Goal: Task Accomplishment & Management: Complete application form

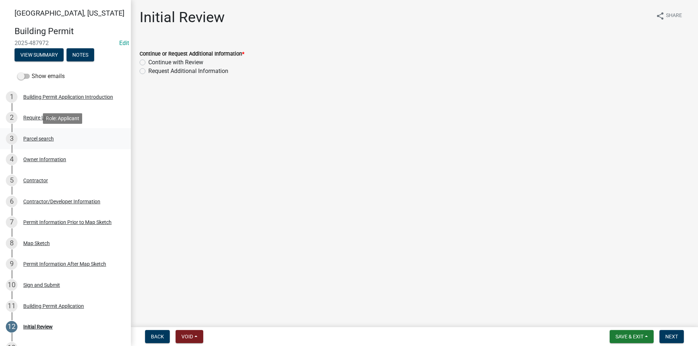
click at [42, 136] on div "Parcel search" at bounding box center [38, 138] width 31 height 5
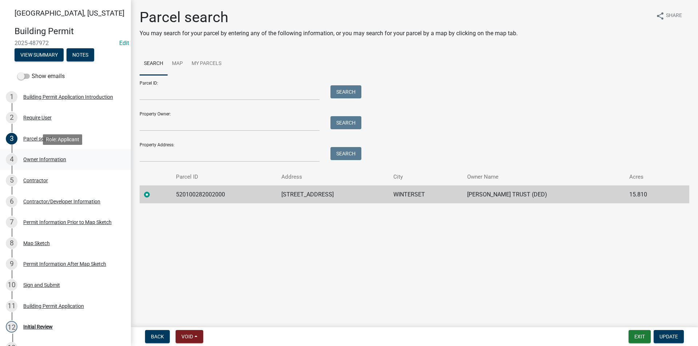
click at [63, 163] on div "4 Owner Information" at bounding box center [62, 160] width 113 height 12
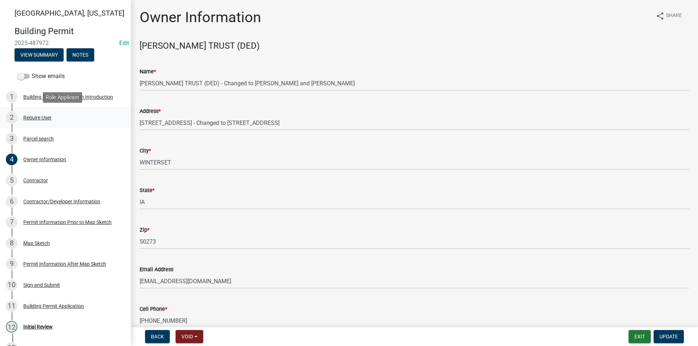
click at [47, 116] on div "Require User" at bounding box center [37, 117] width 28 height 5
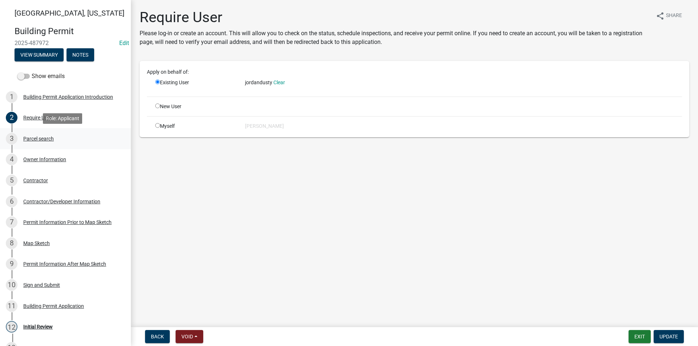
click at [41, 134] on div "3 Parcel search" at bounding box center [62, 139] width 113 height 12
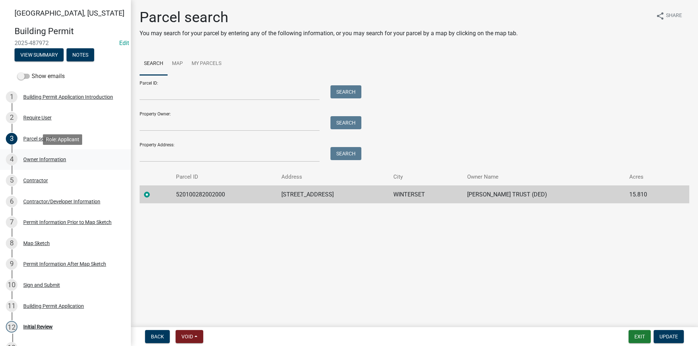
click at [41, 158] on div "Owner Information" at bounding box center [44, 159] width 43 height 5
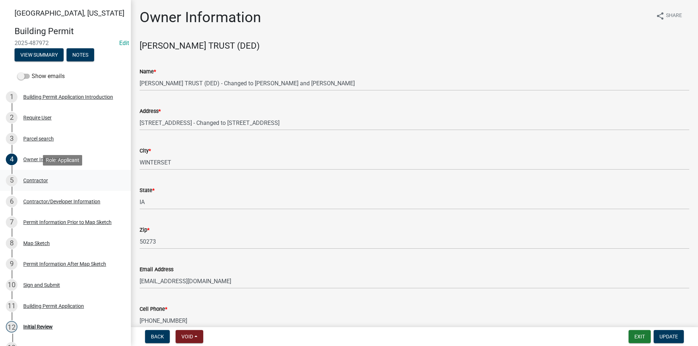
click at [39, 179] on div "Contractor" at bounding box center [35, 180] width 25 height 5
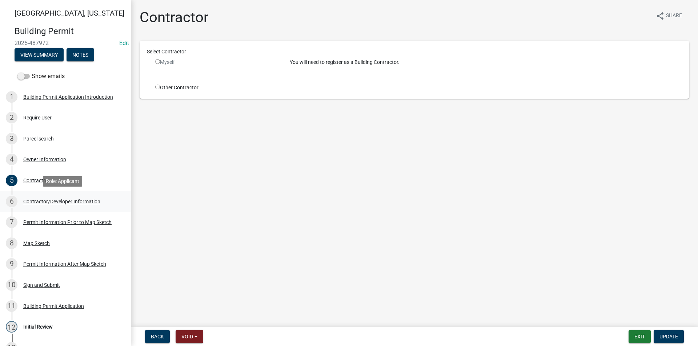
click at [45, 202] on div "Contractor/Developer Information" at bounding box center [61, 201] width 77 height 5
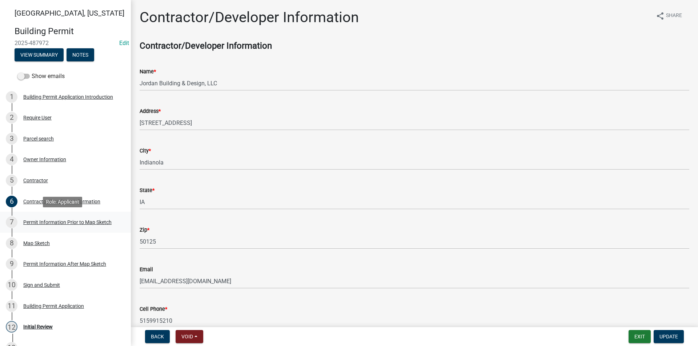
click at [47, 221] on div "Permit Information Prior to Map Sketch" at bounding box center [67, 222] width 88 height 5
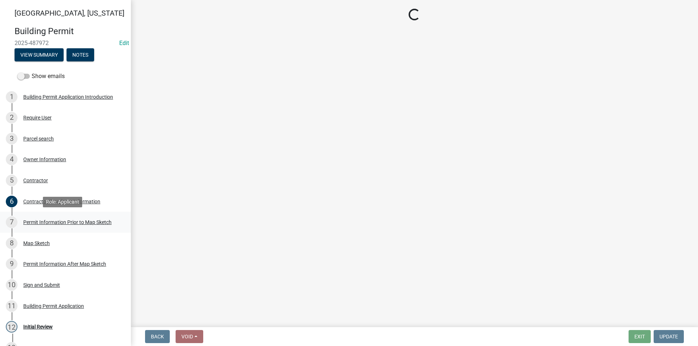
select select "8696842b-1f2d-45b9-8814-ba6b9543b151"
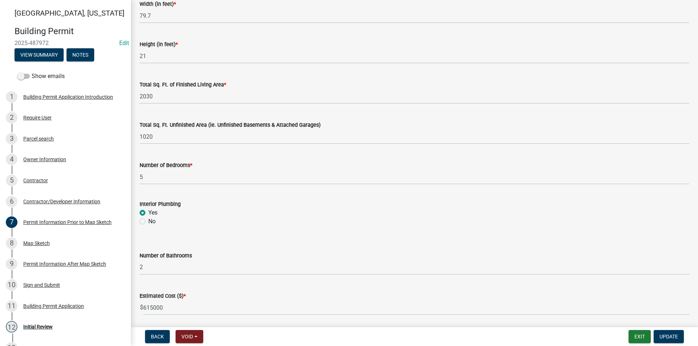
scroll to position [462, 0]
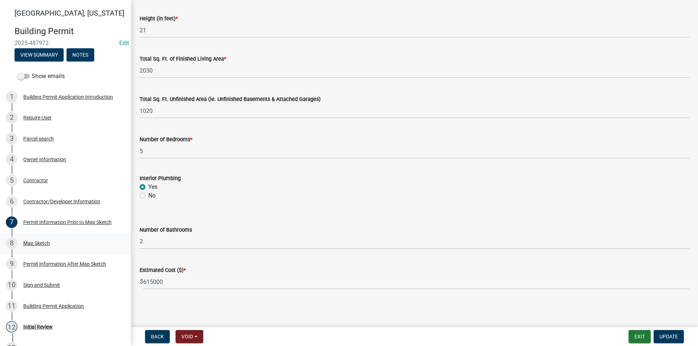
click at [58, 245] on div "8 Map Sketch" at bounding box center [62, 244] width 113 height 12
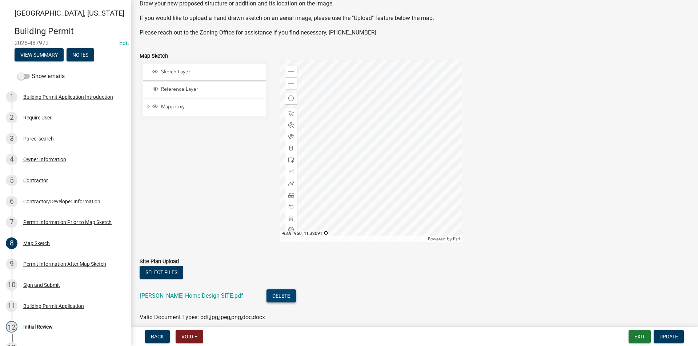
scroll to position [103, 0]
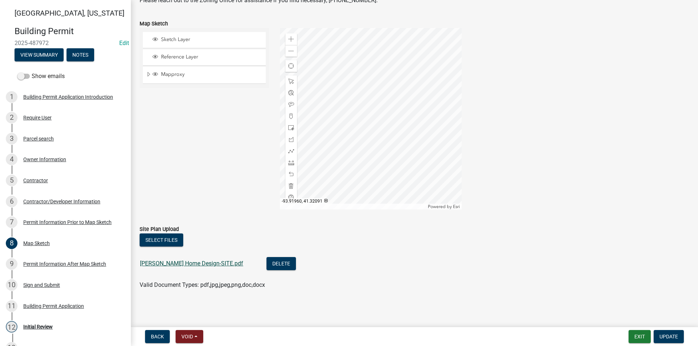
click at [183, 261] on link "Jones Home Design-SITE.pdf" at bounding box center [191, 263] width 103 height 7
click at [371, 142] on div at bounding box center [371, 119] width 182 height 182
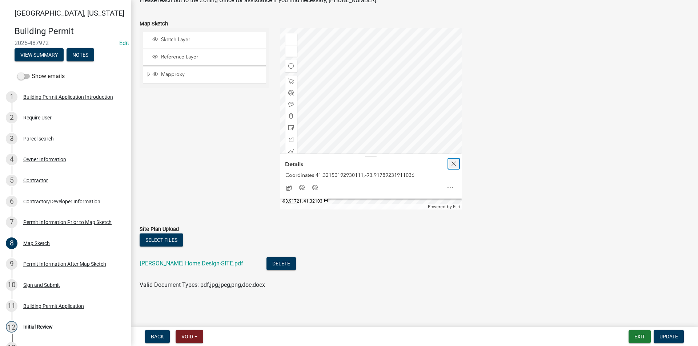
click at [453, 164] on span "Close" at bounding box center [454, 164] width 6 height 6
click at [383, 146] on div at bounding box center [371, 119] width 182 height 182
click at [289, 187] on span at bounding box center [291, 186] width 6 height 6
click at [291, 162] on span at bounding box center [291, 163] width 6 height 6
click at [291, 41] on span at bounding box center [291, 39] width 6 height 6
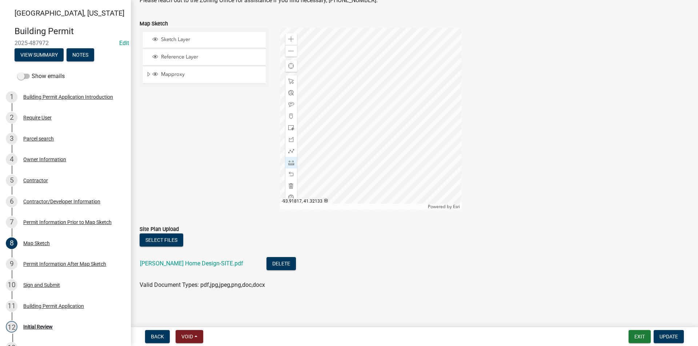
click at [355, 77] on div at bounding box center [371, 119] width 182 height 182
click at [313, 144] on div at bounding box center [371, 119] width 182 height 182
click at [351, 164] on div at bounding box center [371, 119] width 182 height 182
click at [362, 164] on div at bounding box center [371, 119] width 182 height 182
click at [370, 140] on div at bounding box center [371, 119] width 182 height 182
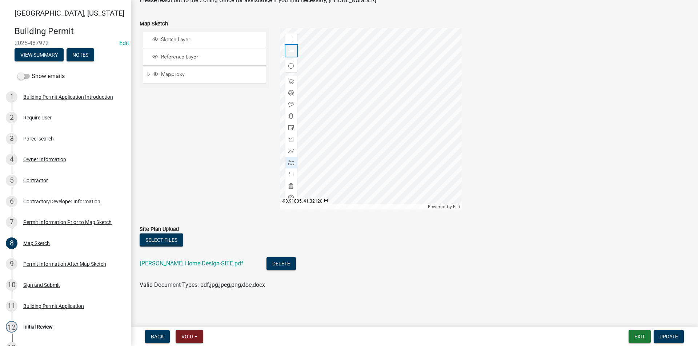
click at [291, 52] on span at bounding box center [291, 51] width 6 height 6
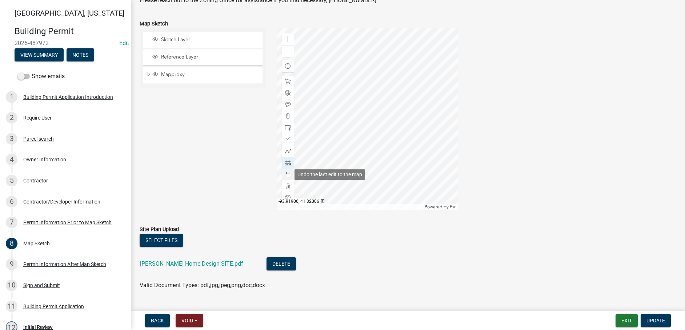
click at [286, 176] on span at bounding box center [288, 175] width 6 height 6
click at [287, 176] on span at bounding box center [288, 175] width 6 height 6
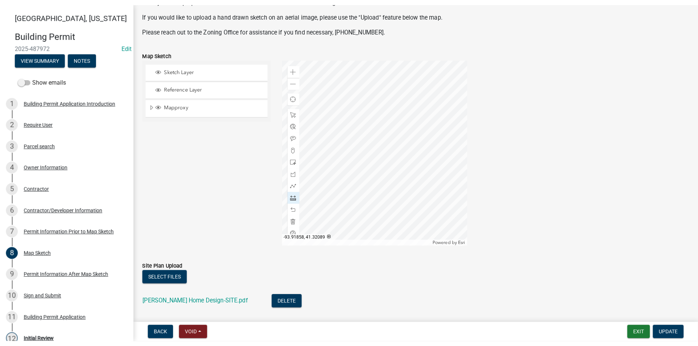
scroll to position [66, 0]
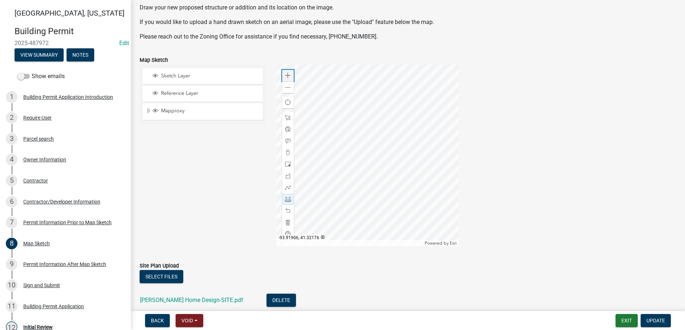
click at [285, 75] on span at bounding box center [288, 76] width 6 height 6
click at [414, 145] on div at bounding box center [368, 155] width 182 height 182
click at [346, 136] on div at bounding box center [368, 155] width 182 height 182
click at [435, 170] on div at bounding box center [368, 155] width 182 height 182
click at [435, 184] on div at bounding box center [368, 155] width 182 height 182
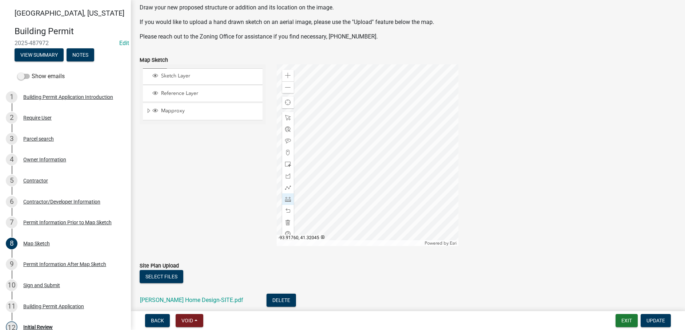
click at [378, 141] on div at bounding box center [368, 155] width 182 height 182
click at [413, 156] on div at bounding box center [368, 155] width 182 height 182
click at [421, 212] on div at bounding box center [368, 155] width 182 height 182
click at [429, 190] on div at bounding box center [368, 155] width 182 height 182
click at [427, 128] on div at bounding box center [368, 155] width 182 height 182
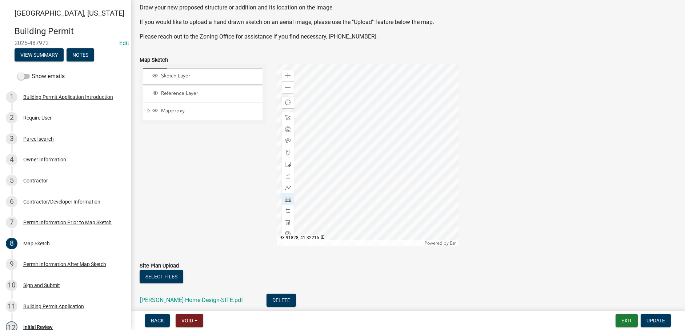
click at [417, 116] on div at bounding box center [368, 155] width 182 height 182
click at [387, 116] on div at bounding box center [368, 155] width 182 height 182
click at [402, 89] on div at bounding box center [368, 155] width 182 height 182
click at [386, 158] on div at bounding box center [368, 155] width 182 height 182
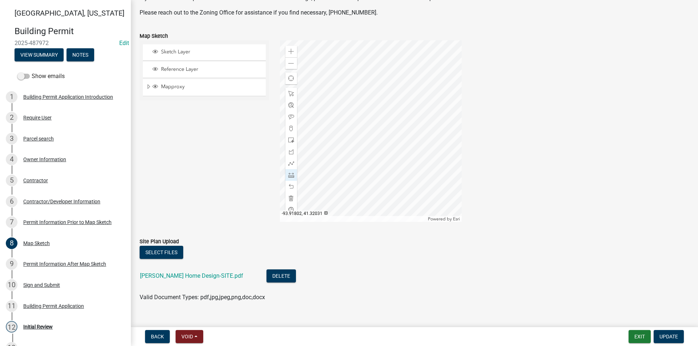
scroll to position [103, 0]
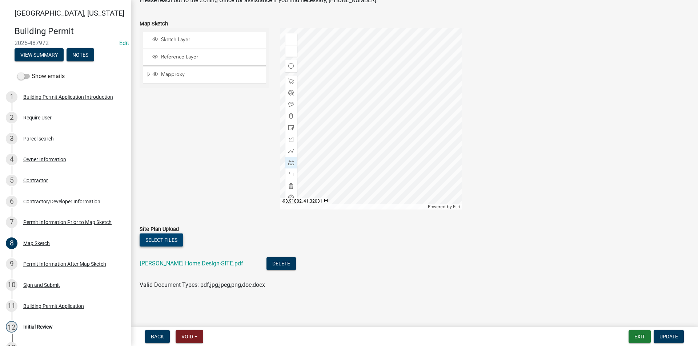
click at [159, 239] on button "Select files" at bounding box center [162, 240] width 44 height 13
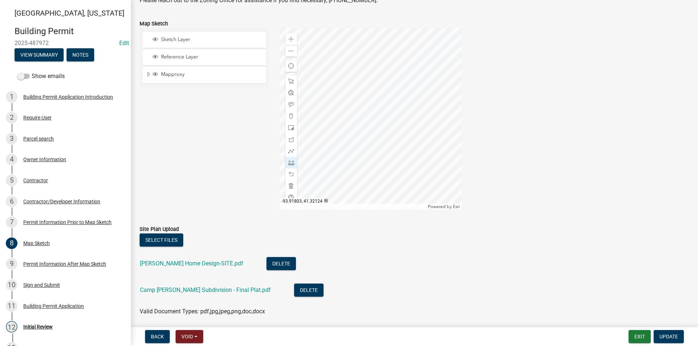
click at [333, 151] on div at bounding box center [371, 119] width 182 height 182
click at [288, 78] on div at bounding box center [291, 82] width 12 height 12
click at [349, 132] on div at bounding box center [371, 119] width 182 height 182
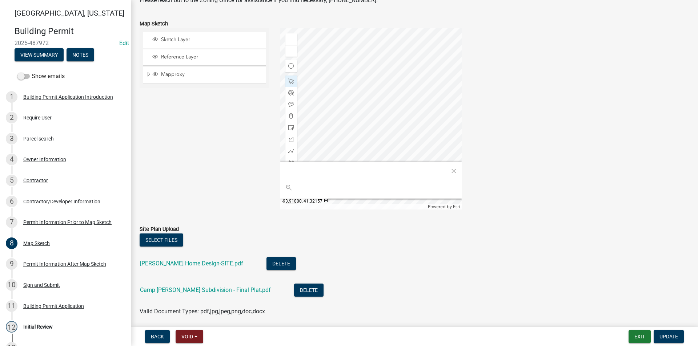
click at [357, 153] on div at bounding box center [371, 119] width 182 height 182
click at [362, 119] on div at bounding box center [371, 119] width 182 height 182
click at [454, 170] on span "Close" at bounding box center [454, 171] width 6 height 6
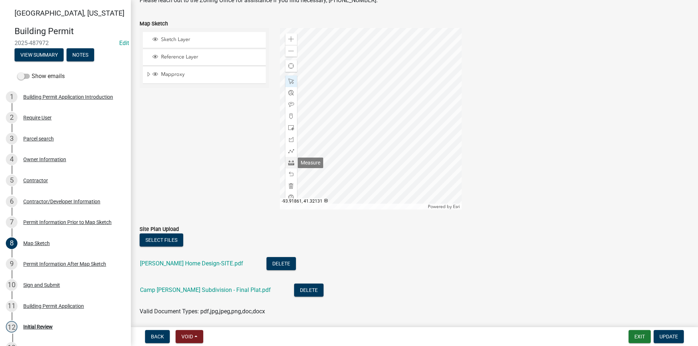
click at [291, 163] on span at bounding box center [291, 163] width 6 height 6
click at [359, 53] on div at bounding box center [371, 119] width 182 height 182
click at [360, 130] on div at bounding box center [371, 119] width 182 height 182
click at [452, 130] on div at bounding box center [371, 119] width 182 height 182
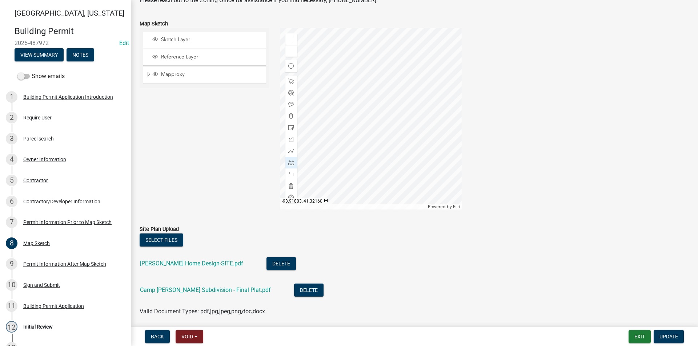
click at [357, 128] on div at bounding box center [371, 119] width 182 height 182
click at [291, 81] on span at bounding box center [291, 81] width 6 height 6
click at [359, 101] on div at bounding box center [371, 119] width 182 height 182
click at [362, 101] on div at bounding box center [371, 119] width 182 height 182
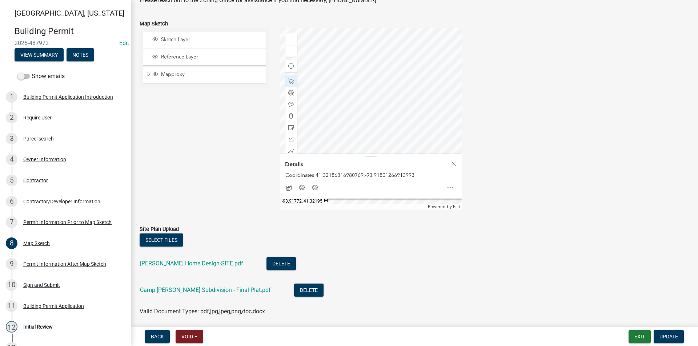
click at [405, 107] on div at bounding box center [371, 119] width 182 height 182
click at [408, 109] on div at bounding box center [371, 119] width 182 height 182
click at [418, 132] on div at bounding box center [371, 119] width 182 height 182
click at [423, 123] on div at bounding box center [371, 119] width 182 height 182
click at [422, 137] on div at bounding box center [371, 119] width 182 height 182
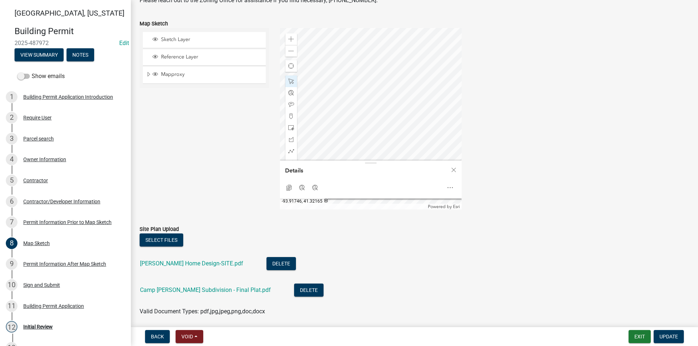
click at [418, 114] on div at bounding box center [371, 119] width 182 height 182
click at [359, 145] on div at bounding box center [371, 119] width 182 height 182
click at [294, 163] on div at bounding box center [291, 163] width 12 height 12
click at [312, 116] on div at bounding box center [371, 119] width 182 height 182
click at [348, 116] on div at bounding box center [371, 119] width 182 height 182
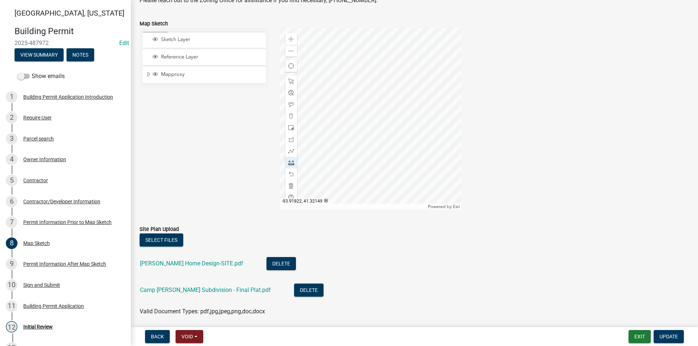
click at [348, 116] on div at bounding box center [371, 119] width 182 height 182
click at [289, 81] on span at bounding box center [291, 81] width 6 height 6
click at [365, 80] on div at bounding box center [371, 119] width 182 height 182
click at [358, 80] on div at bounding box center [371, 119] width 182 height 182
click at [382, 82] on div at bounding box center [371, 119] width 182 height 182
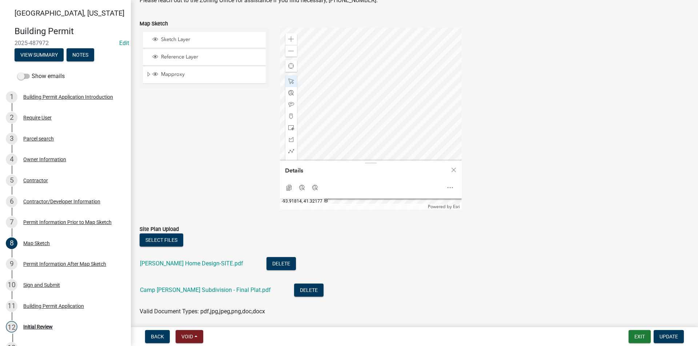
click at [357, 88] on div at bounding box center [371, 119] width 182 height 182
click at [389, 104] on div at bounding box center [371, 119] width 182 height 182
click at [406, 111] on div at bounding box center [371, 119] width 182 height 182
click at [291, 165] on span at bounding box center [291, 163] width 6 height 6
click at [311, 151] on div at bounding box center [371, 119] width 182 height 182
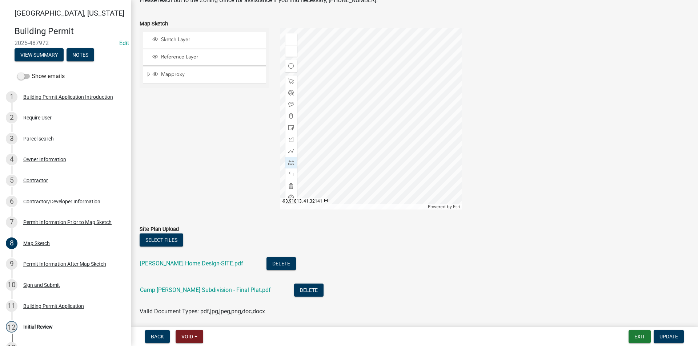
click at [355, 77] on div at bounding box center [371, 119] width 182 height 182
click at [670, 337] on span "Update" at bounding box center [668, 337] width 19 height 6
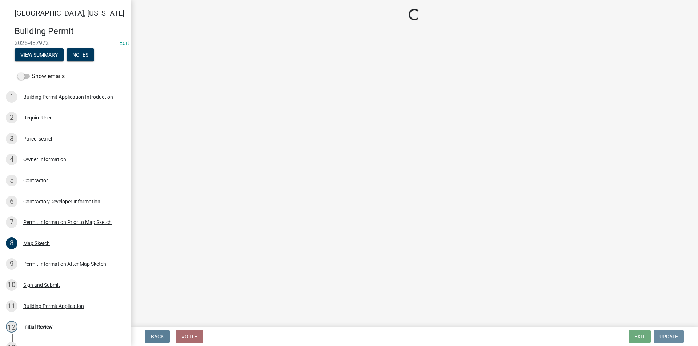
scroll to position [0, 0]
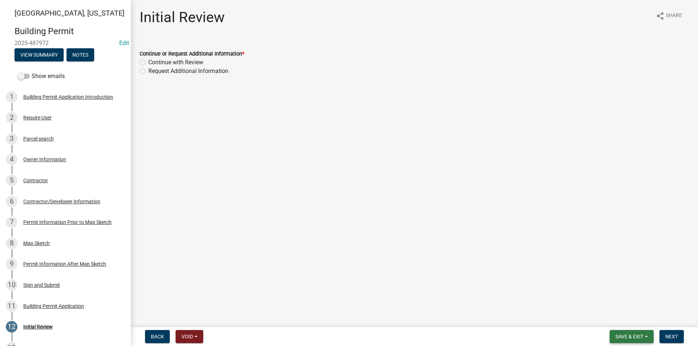
click at [632, 335] on span "Save & Exit" at bounding box center [629, 337] width 28 height 6
click at [615, 303] on button "Save" at bounding box center [624, 300] width 58 height 17
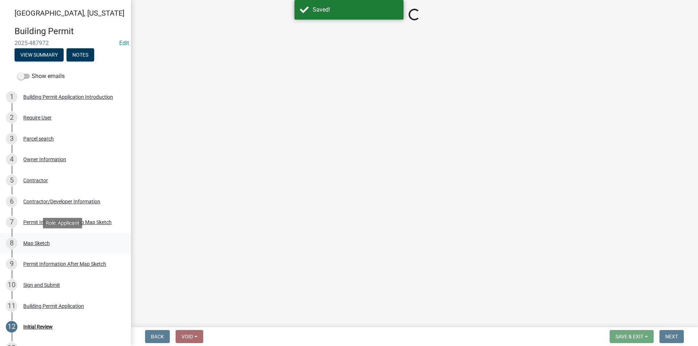
click at [40, 245] on div "Map Sketch" at bounding box center [36, 243] width 27 height 5
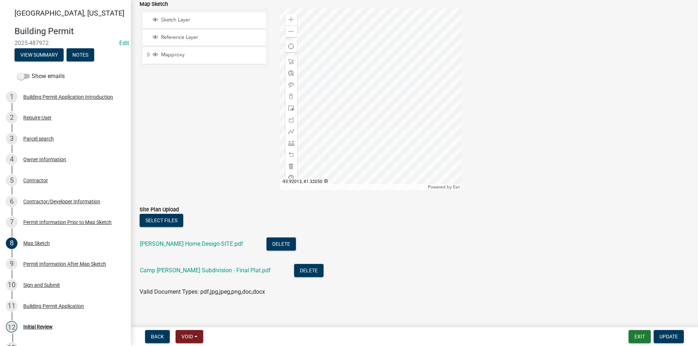
scroll to position [129, 0]
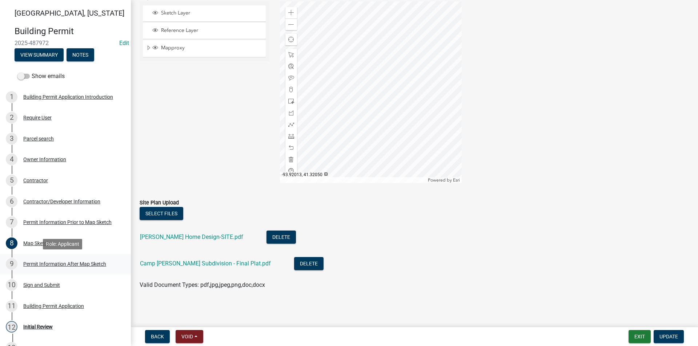
click at [61, 268] on div "9 Permit Information After Map Sketch" at bounding box center [62, 264] width 113 height 12
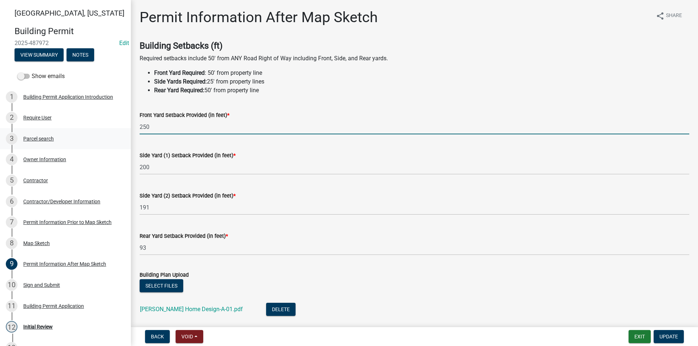
drag, startPoint x: 154, startPoint y: 130, endPoint x: 124, endPoint y: 134, distance: 30.7
click at [124, 134] on div "Madison County, Iowa Building Permit 2025-487972 Edit View Summary Notes Show e…" at bounding box center [349, 173] width 698 height 346
type input "217"
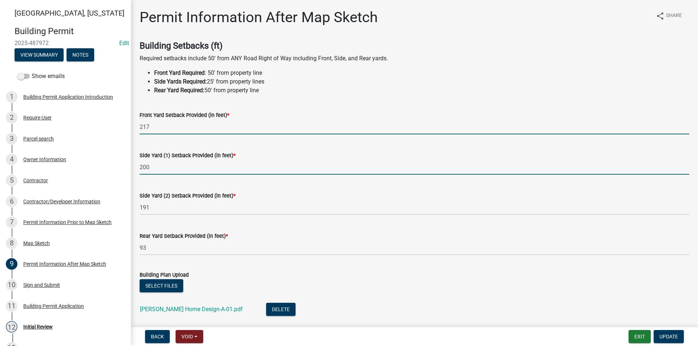
drag, startPoint x: 152, startPoint y: 168, endPoint x: 126, endPoint y: 171, distance: 26.0
click at [126, 171] on div "Madison County, Iowa Building Permit 2025-487972 Edit View Summary Notes Show e…" at bounding box center [349, 173] width 698 height 346
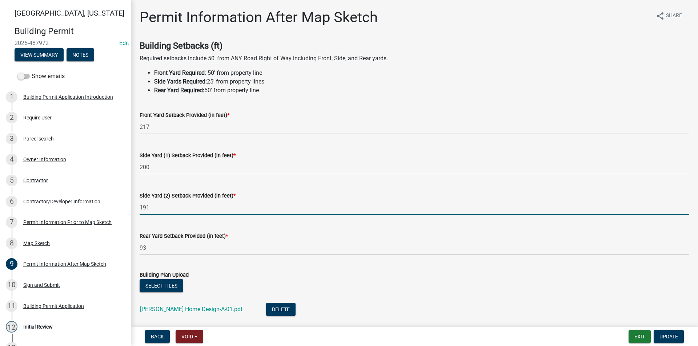
drag, startPoint x: 160, startPoint y: 209, endPoint x: 130, endPoint y: 210, distance: 30.2
click at [132, 210] on div "Permit Information After Map Sketch share Share Building Setbacks (ft) Required…" at bounding box center [414, 305] width 567 height 592
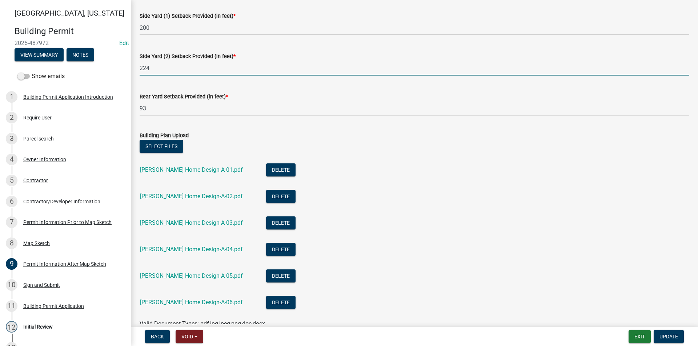
scroll to position [145, 0]
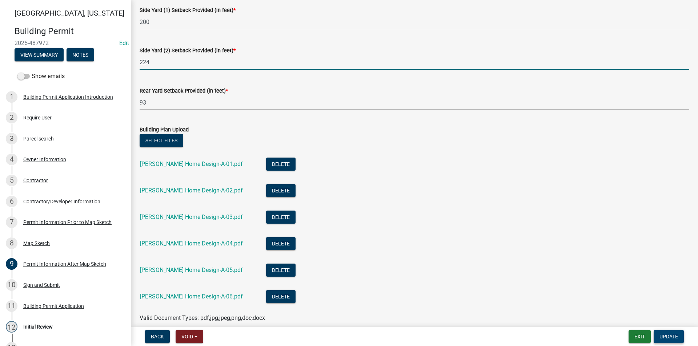
type input "224"
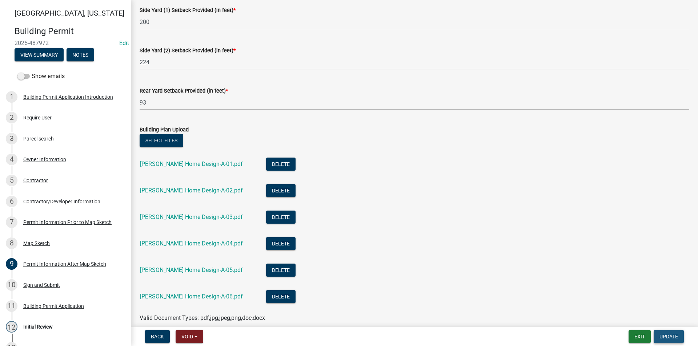
click at [674, 335] on span "Update" at bounding box center [668, 337] width 19 height 6
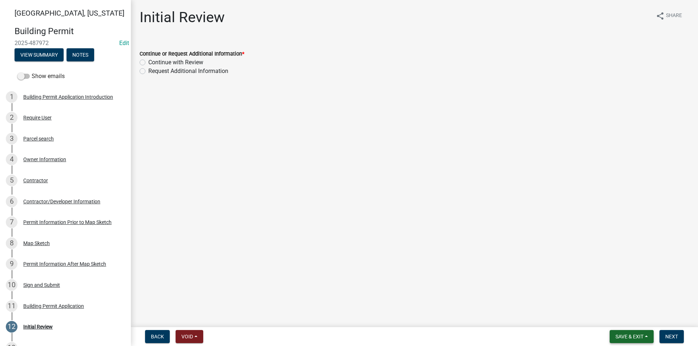
click at [629, 335] on span "Save & Exit" at bounding box center [629, 337] width 28 height 6
click at [617, 305] on button "Save" at bounding box center [624, 300] width 58 height 17
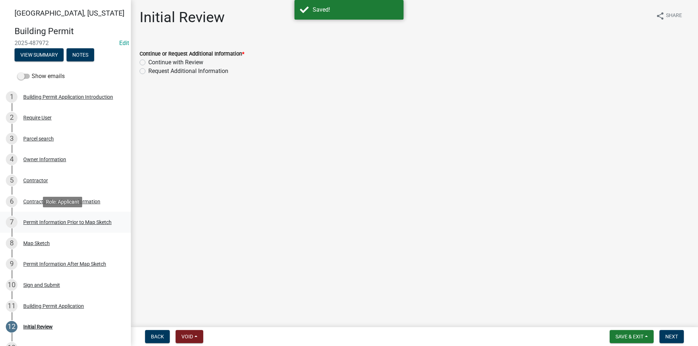
click at [48, 221] on div "Permit Information Prior to Map Sketch" at bounding box center [67, 222] width 88 height 5
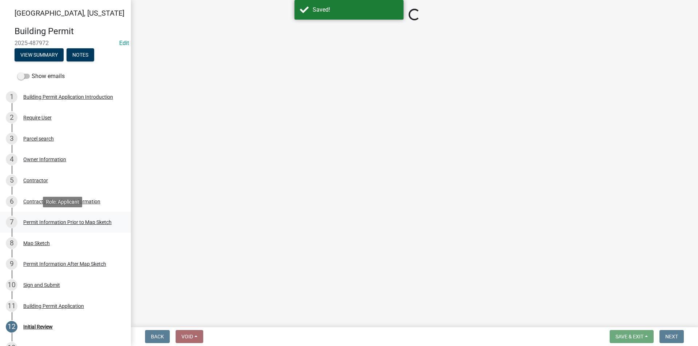
select select "8696842b-1f2d-45b9-8814-ba6b9543b151"
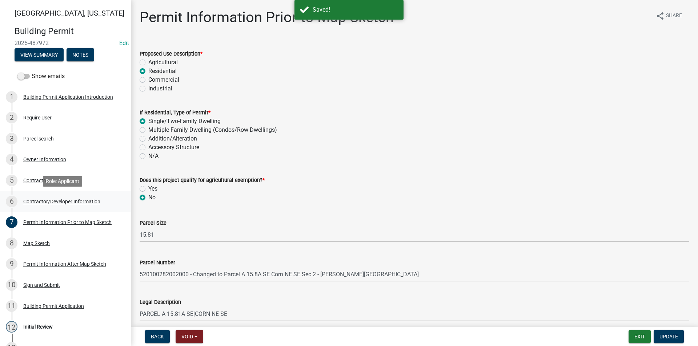
click at [52, 205] on div "6 Contractor/Developer Information" at bounding box center [62, 202] width 113 height 12
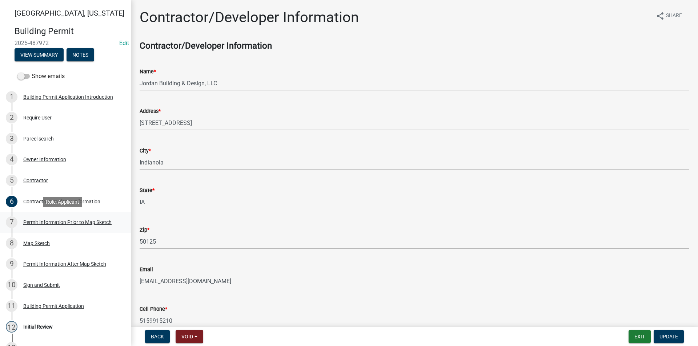
click at [72, 223] on div "Permit Information Prior to Map Sketch" at bounding box center [67, 222] width 88 height 5
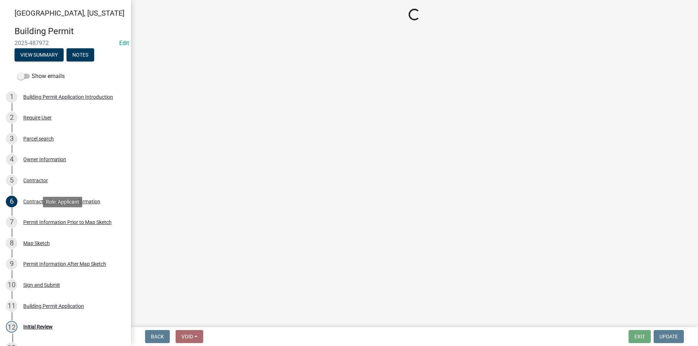
select select "8696842b-1f2d-45b9-8814-ba6b9543b151"
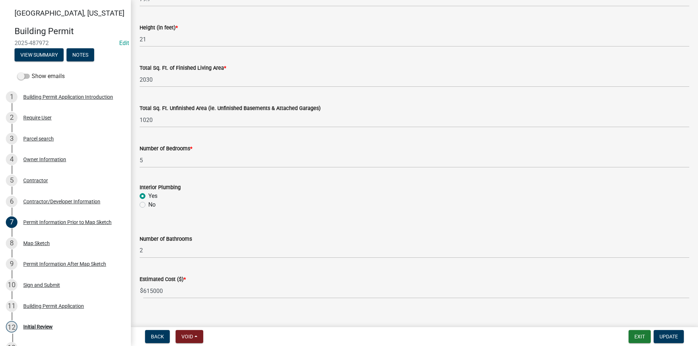
scroll to position [462, 0]
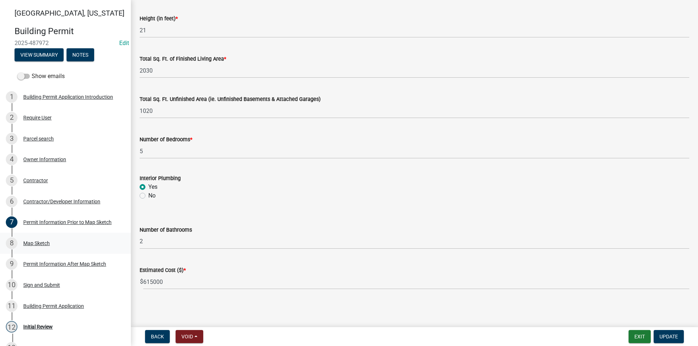
click at [35, 245] on div "Map Sketch" at bounding box center [36, 243] width 27 height 5
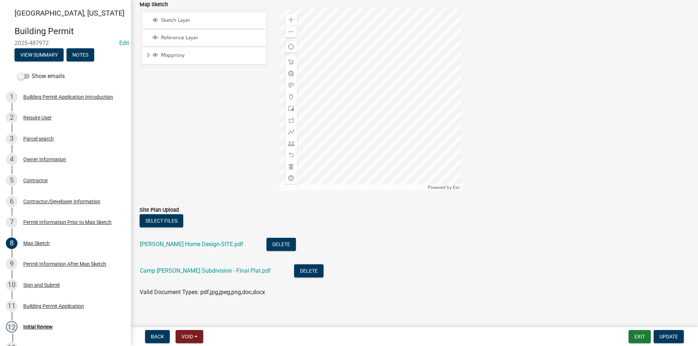
scroll to position [129, 0]
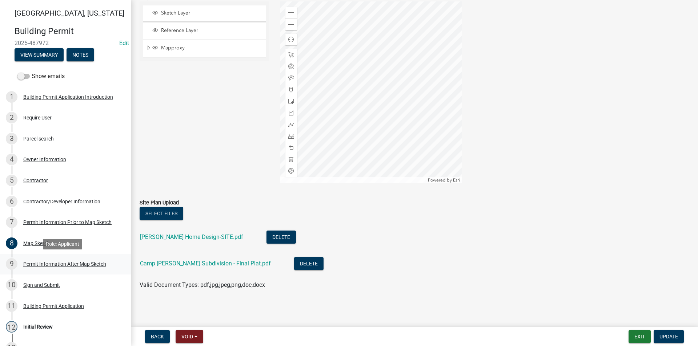
click at [34, 268] on div "9 Permit Information After Map Sketch" at bounding box center [62, 264] width 113 height 12
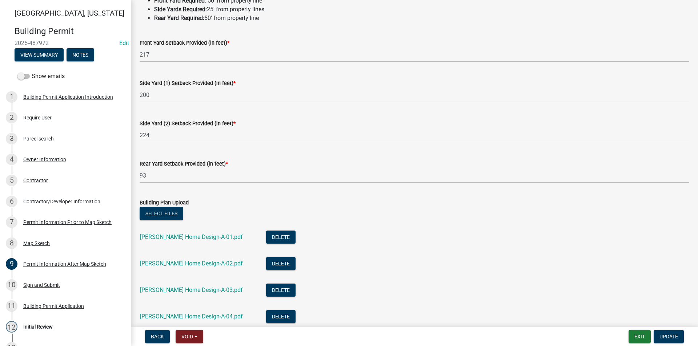
scroll to position [73, 0]
click at [193, 238] on link "Jones Home Design-A-01.pdf" at bounding box center [191, 236] width 103 height 7
click at [184, 264] on link "Jones Home Design-A-02.pdf" at bounding box center [191, 263] width 103 height 7
click at [190, 288] on link "Jones Home Design-A-03.pdf" at bounding box center [191, 289] width 103 height 7
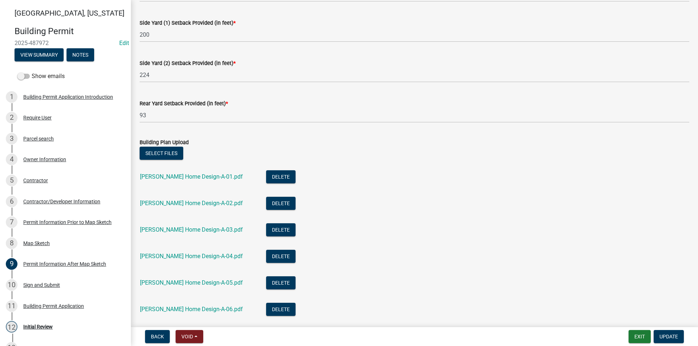
scroll to position [145, 0]
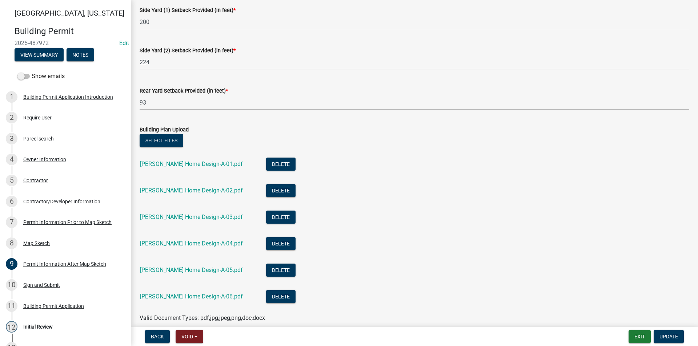
click at [178, 247] on div "Jones Home Design-A-04.pdf" at bounding box center [197, 244] width 114 height 15
click at [177, 244] on link "Jones Home Design-A-04.pdf" at bounding box center [191, 243] width 103 height 7
click at [188, 272] on link "Jones Home Design-A-05.pdf" at bounding box center [191, 270] width 103 height 7
click at [167, 301] on div "Jones Home Design-A-06.pdf" at bounding box center [197, 297] width 114 height 15
click at [169, 297] on link "Jones Home Design-A-06.pdf" at bounding box center [191, 296] width 103 height 7
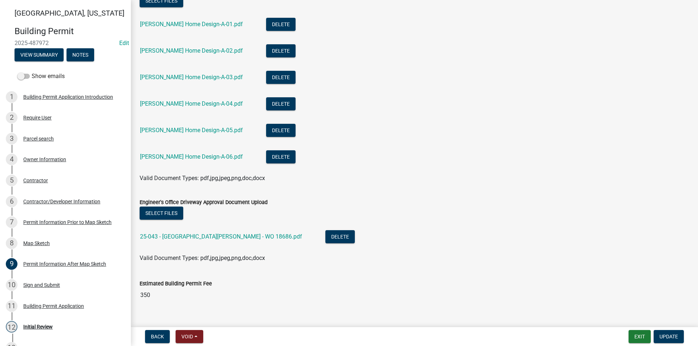
scroll to position [291, 0]
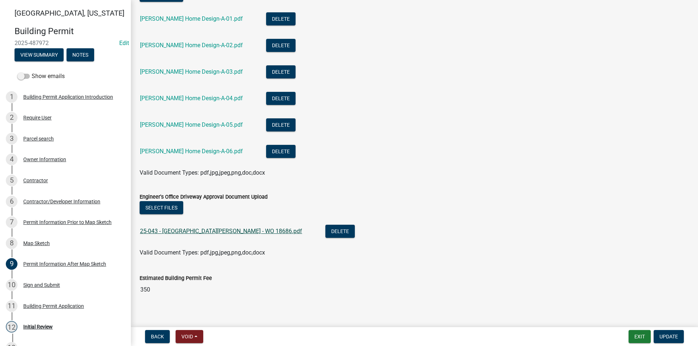
click at [211, 232] on link "25-043 - CAMP JONES SUBDIVISION - WO 18686.pdf" at bounding box center [221, 231] width 162 height 7
click at [59, 283] on div "Sign and Submit" at bounding box center [41, 285] width 37 height 5
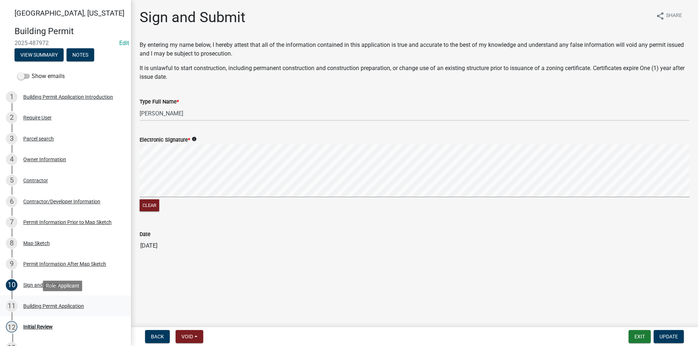
click at [60, 307] on div "Building Permit Application" at bounding box center [53, 306] width 61 height 5
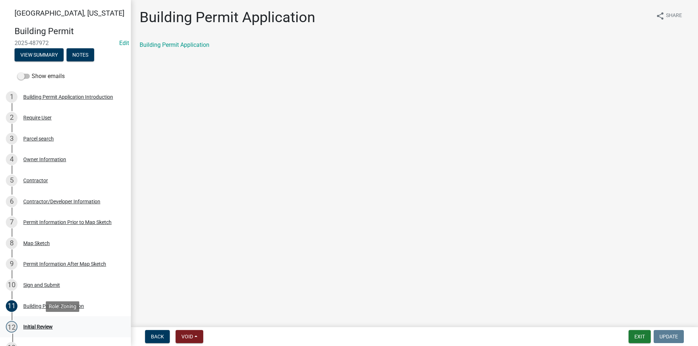
click at [50, 325] on div "Initial Review" at bounding box center [37, 326] width 29 height 5
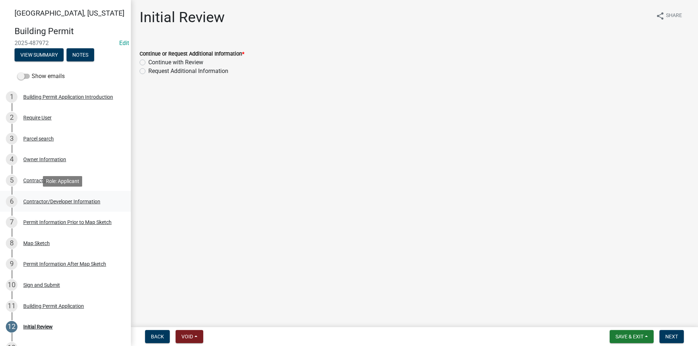
click at [43, 201] on div "Contractor/Developer Information" at bounding box center [61, 201] width 77 height 5
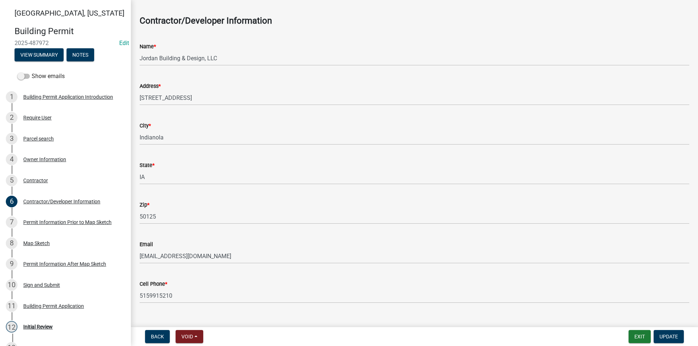
scroll to position [38, 0]
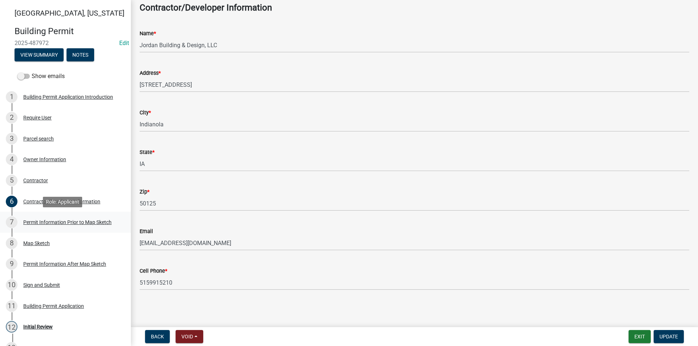
click at [57, 220] on div "Permit Information Prior to Map Sketch" at bounding box center [67, 222] width 88 height 5
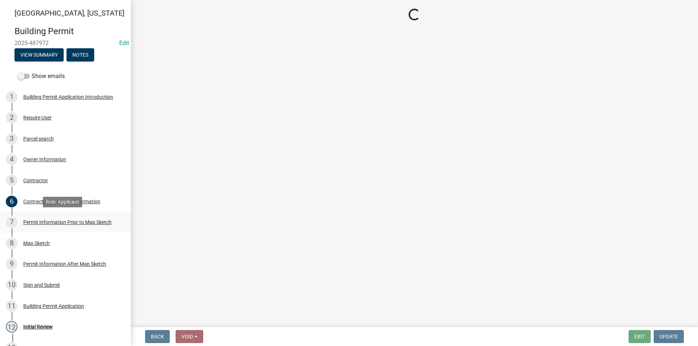
scroll to position [0, 0]
select select "8696842b-1f2d-45b9-8814-ba6b9543b151"
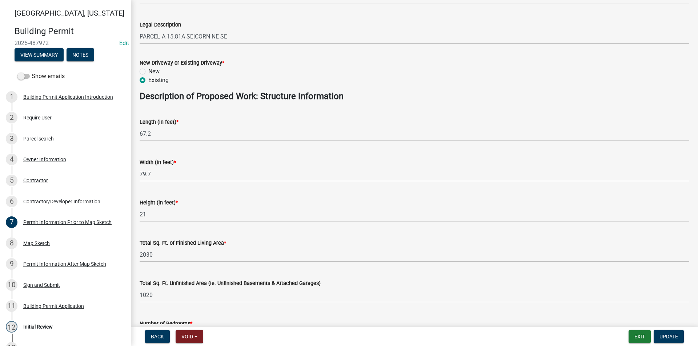
scroll to position [291, 0]
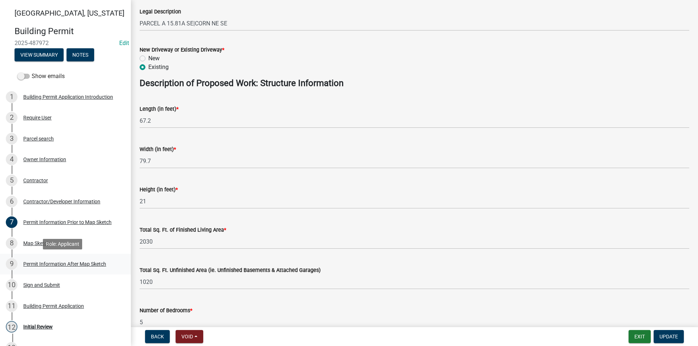
click at [52, 263] on div "Permit Information After Map Sketch" at bounding box center [64, 264] width 83 height 5
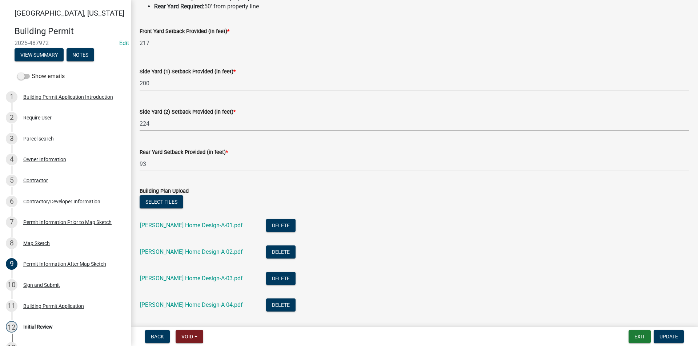
scroll to position [109, 0]
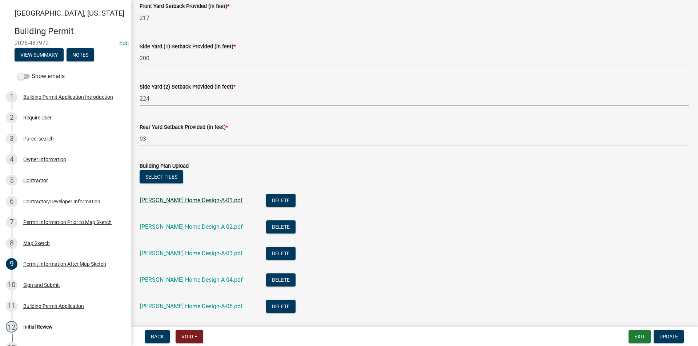
click at [189, 202] on link "Jones Home Design-A-01.pdf" at bounding box center [191, 200] width 103 height 7
click at [35, 223] on div "Permit Information Prior to Map Sketch" at bounding box center [67, 222] width 88 height 5
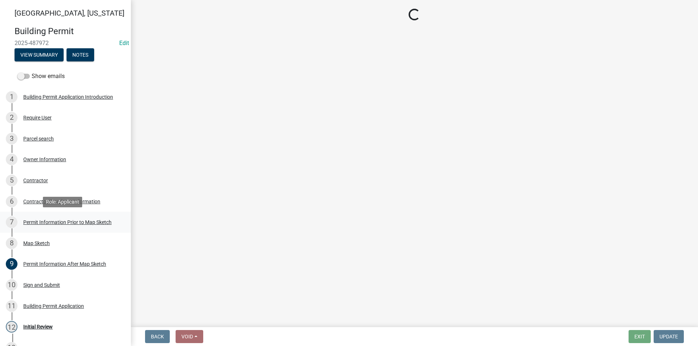
select select "8696842b-1f2d-45b9-8814-ba6b9543b151"
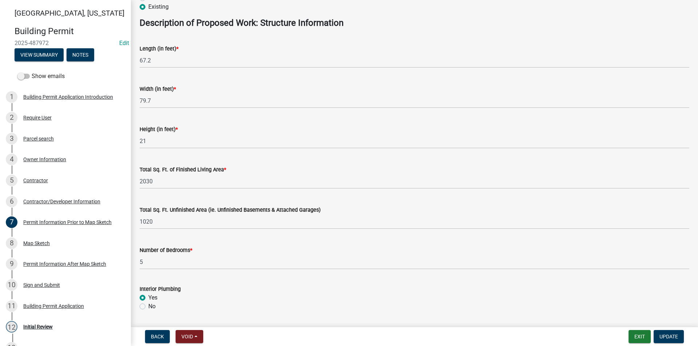
scroll to position [363, 0]
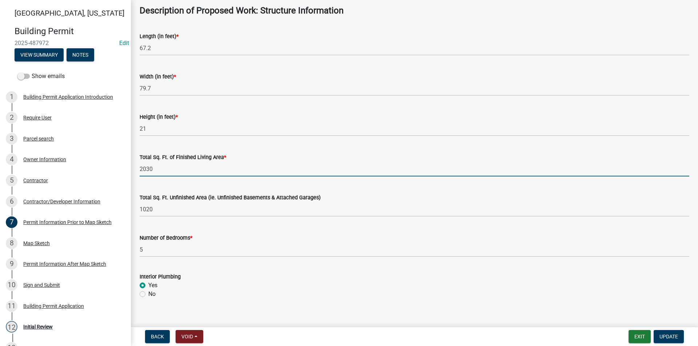
drag, startPoint x: 158, startPoint y: 169, endPoint x: 138, endPoint y: 169, distance: 20.0
click at [138, 169] on div "Total Sq. Ft. of Finished Living Area * 2030" at bounding box center [414, 160] width 560 height 34
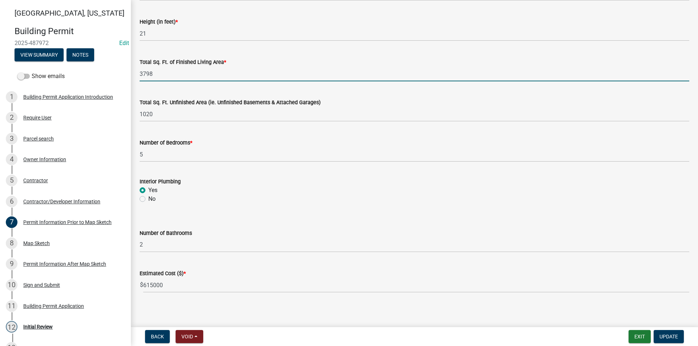
scroll to position [462, 0]
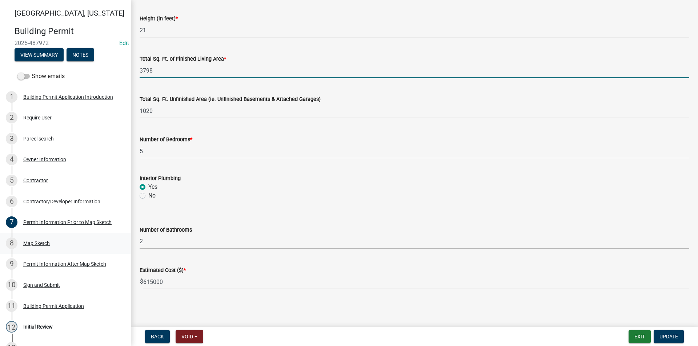
type input "3798"
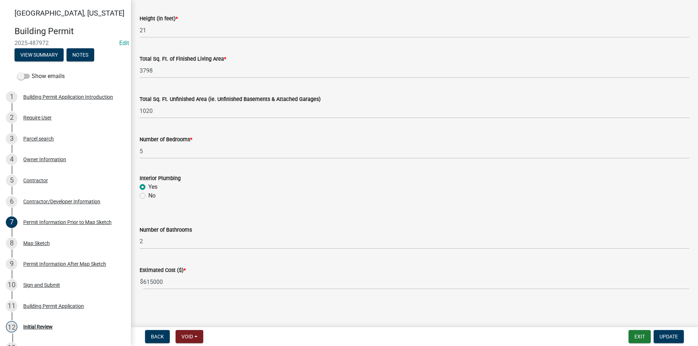
click at [499, 316] on main "Permit Information Prior to Map Sketch share Share Proposed Use Description * A…" at bounding box center [414, 162] width 567 height 324
drag, startPoint x: 148, startPoint y: 242, endPoint x: 136, endPoint y: 242, distance: 12.0
click at [137, 242] on div "Number of Bathrooms Select Item... 0 1 2 3 4 5 6" at bounding box center [414, 228] width 560 height 43
click at [140, 234] on select "Select Item... 0 1 2 3 4 5 6" at bounding box center [414, 241] width 549 height 15
select select "32ee29e1-4e6d-4cb9-b9fe-d73728632523"
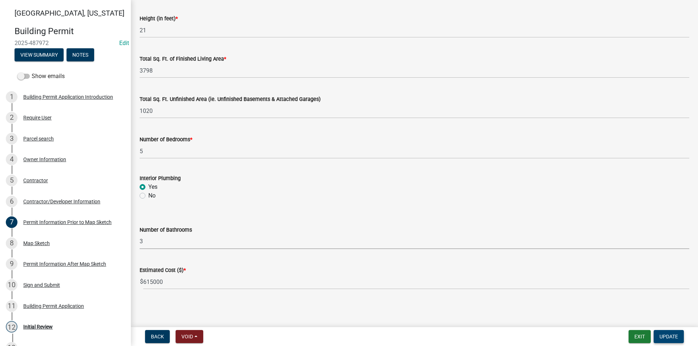
click at [670, 336] on span "Update" at bounding box center [668, 337] width 19 height 6
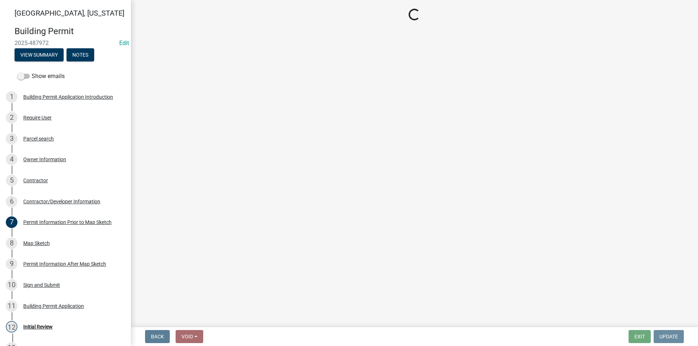
scroll to position [0, 0]
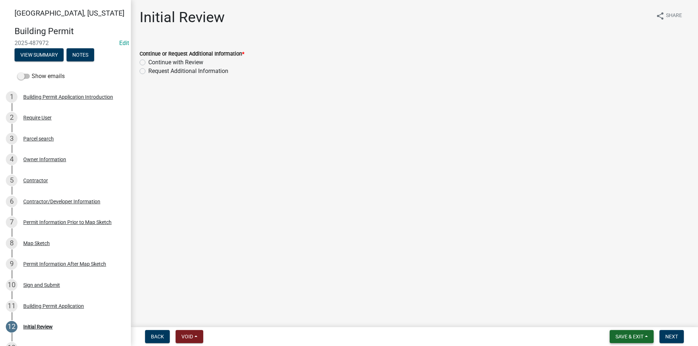
click at [628, 335] on span "Save & Exit" at bounding box center [629, 337] width 28 height 6
click at [616, 301] on button "Save" at bounding box center [624, 300] width 58 height 17
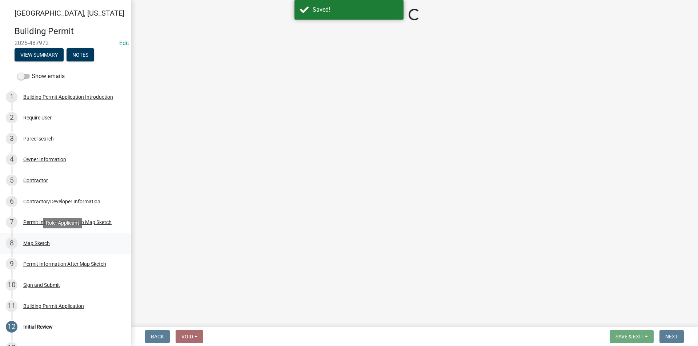
click at [27, 246] on div "Map Sketch" at bounding box center [36, 243] width 27 height 5
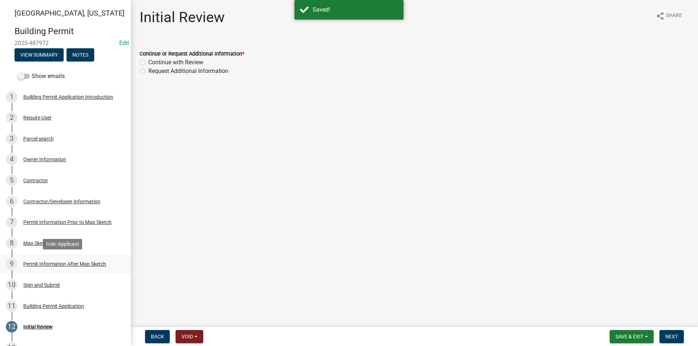
click at [42, 266] on div "Permit Information After Map Sketch" at bounding box center [64, 264] width 83 height 5
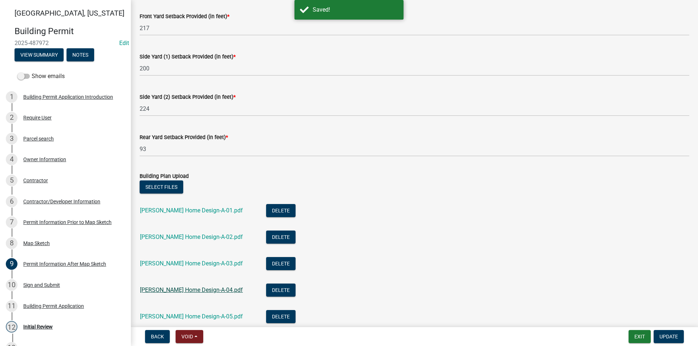
scroll to position [109, 0]
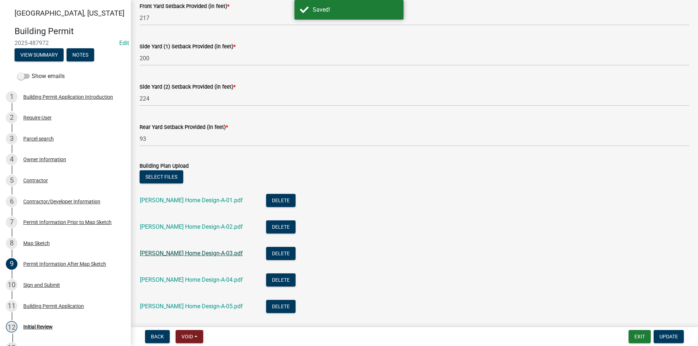
click at [189, 252] on link "Jones Home Design-A-03.pdf" at bounding box center [191, 253] width 103 height 7
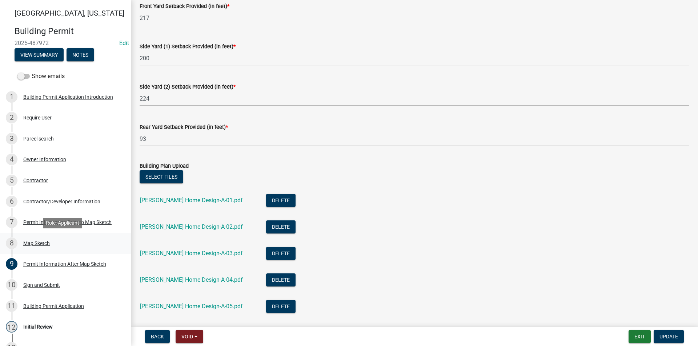
click at [51, 247] on div "8 Map Sketch" at bounding box center [62, 244] width 113 height 12
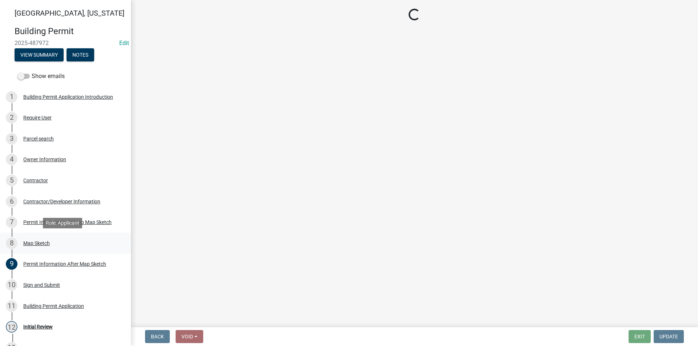
scroll to position [0, 0]
click at [56, 222] on div "Permit Information Prior to Map Sketch" at bounding box center [67, 222] width 88 height 5
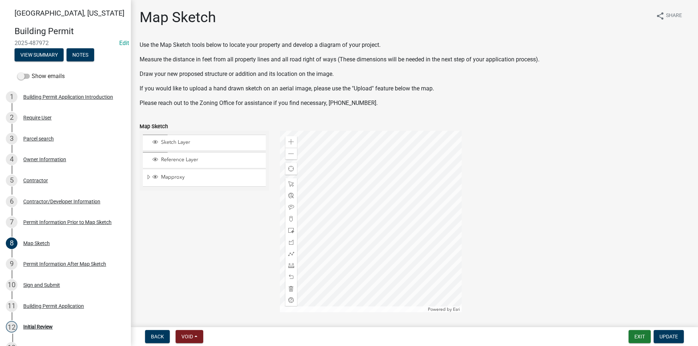
select select "32ee29e1-4e6d-4cb9-b9fe-d73728632523"
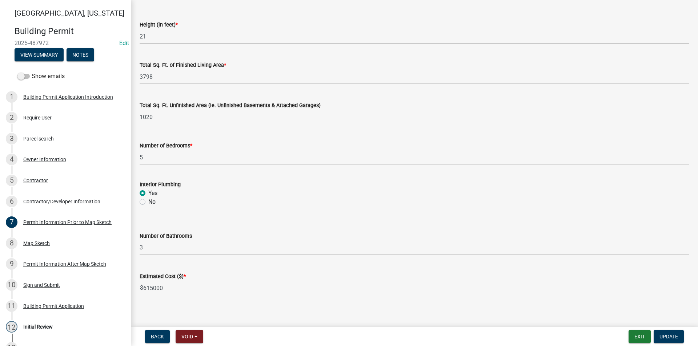
scroll to position [462, 0]
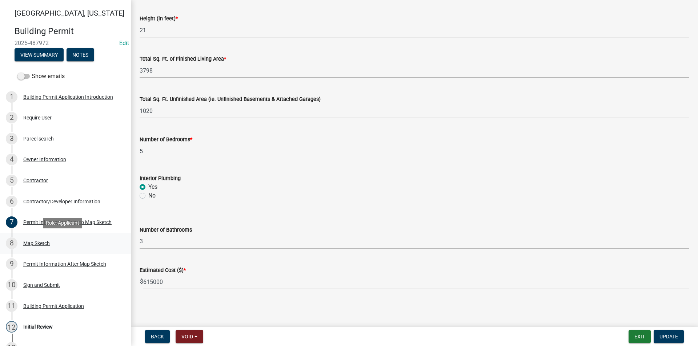
click at [37, 251] on link "8 Map Sketch" at bounding box center [65, 243] width 131 height 21
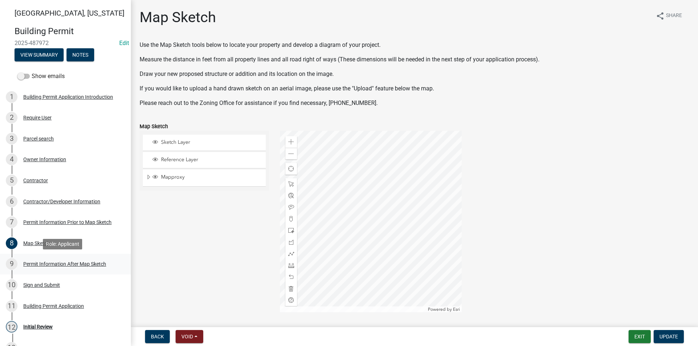
click at [40, 266] on div "Permit Information After Map Sketch" at bounding box center [64, 264] width 83 height 5
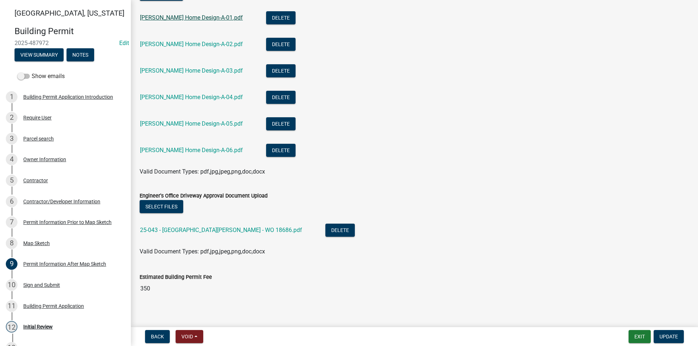
scroll to position [298, 0]
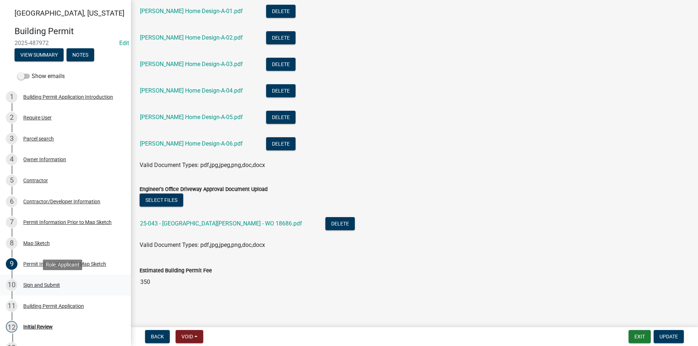
click at [43, 287] on div "Sign and Submit" at bounding box center [41, 285] width 37 height 5
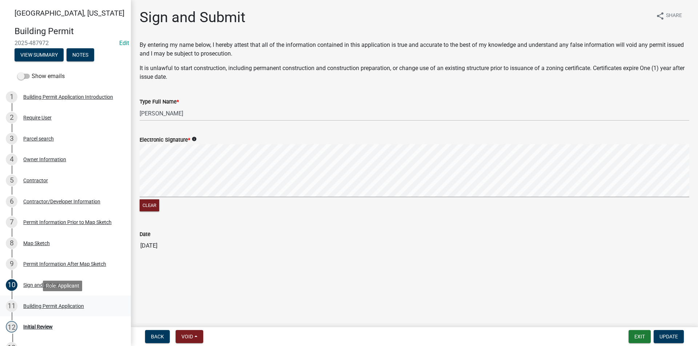
click at [48, 305] on div "Building Permit Application" at bounding box center [53, 306] width 61 height 5
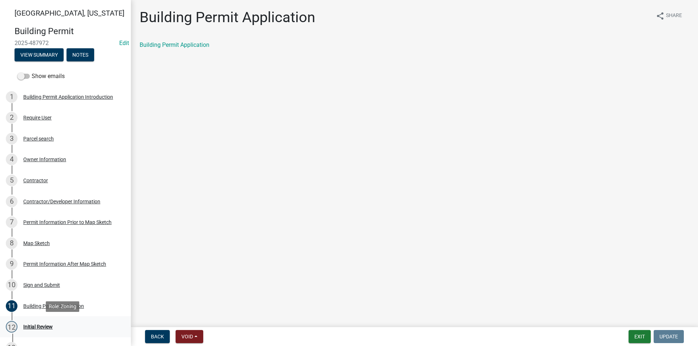
click at [51, 326] on div "Initial Review" at bounding box center [37, 326] width 29 height 5
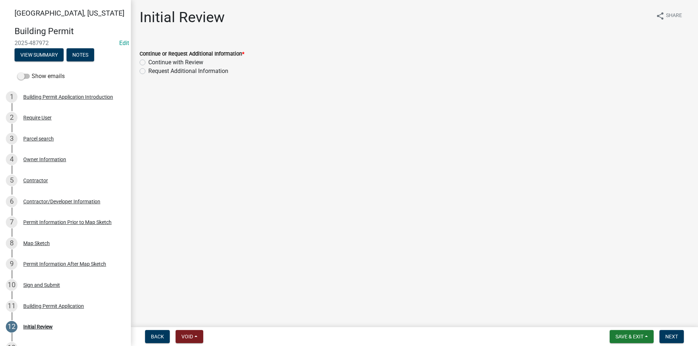
click at [148, 62] on label "Continue with Review" at bounding box center [175, 62] width 55 height 9
click at [148, 62] on input "Continue with Review" at bounding box center [150, 60] width 5 height 5
radio input "true"
click at [673, 334] on span "Next" at bounding box center [671, 337] width 13 height 6
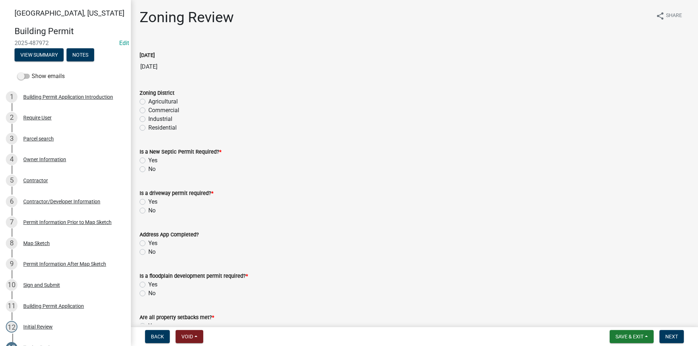
click at [148, 102] on label "Agricultural" at bounding box center [162, 101] width 29 height 9
click at [148, 102] on input "Agricultural" at bounding box center [150, 99] width 5 height 5
radio input "true"
click at [148, 171] on label "No" at bounding box center [151, 169] width 7 height 9
click at [148, 170] on input "No" at bounding box center [150, 167] width 5 height 5
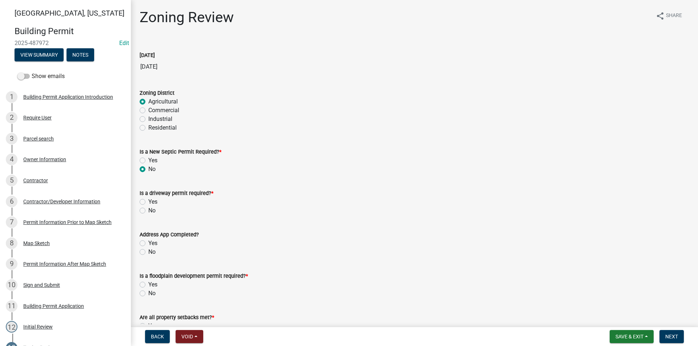
radio input "true"
click at [148, 210] on label "No" at bounding box center [151, 210] width 7 height 9
click at [148, 210] on input "No" at bounding box center [150, 208] width 5 height 5
radio input "true"
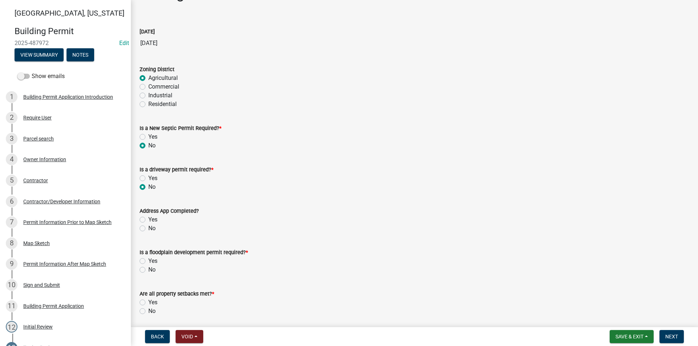
scroll to position [36, 0]
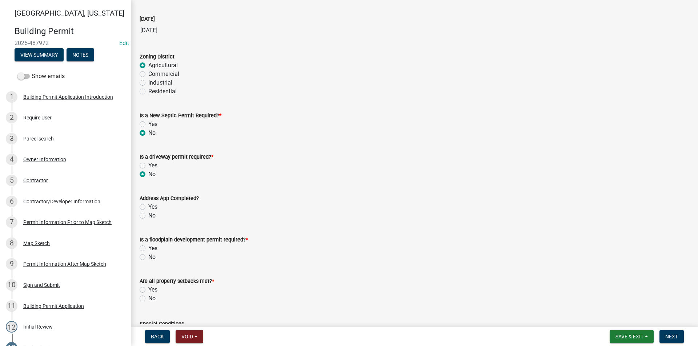
click at [148, 208] on label "Yes" at bounding box center [152, 207] width 9 height 9
click at [148, 207] on input "Yes" at bounding box center [150, 205] width 5 height 5
radio input "true"
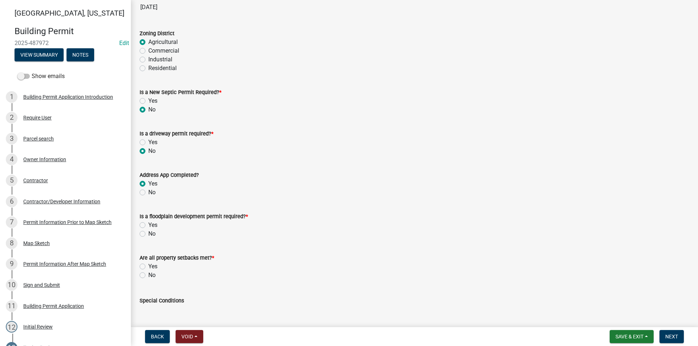
scroll to position [73, 0]
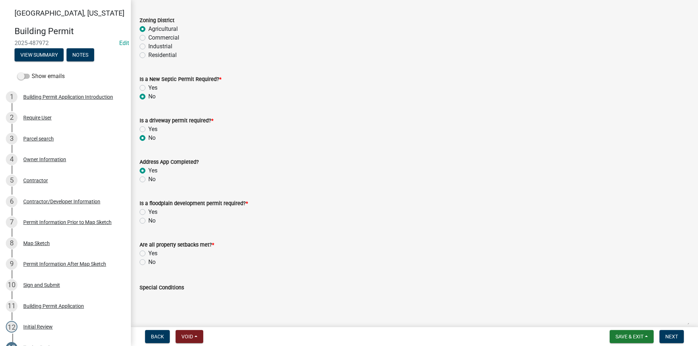
click at [148, 221] on label "No" at bounding box center [151, 221] width 7 height 9
click at [148, 221] on input "No" at bounding box center [150, 219] width 5 height 5
radio input "true"
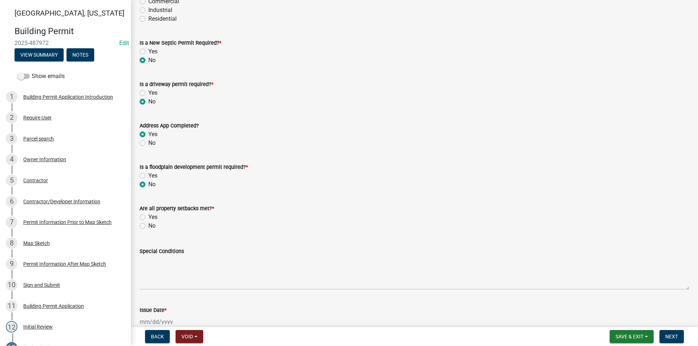
click at [148, 216] on label "Yes" at bounding box center [152, 217] width 9 height 9
click at [148, 216] on input "Yes" at bounding box center [150, 215] width 5 height 5
radio input "true"
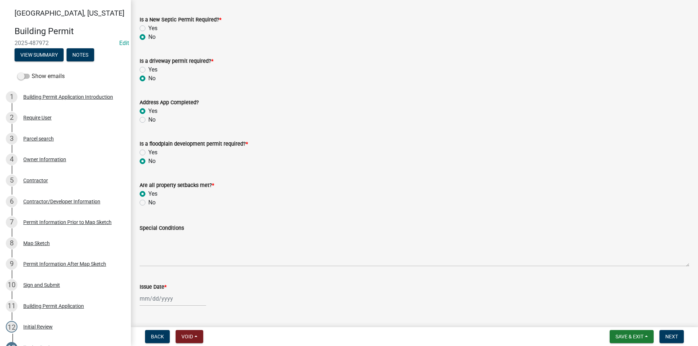
scroll to position [145, 0]
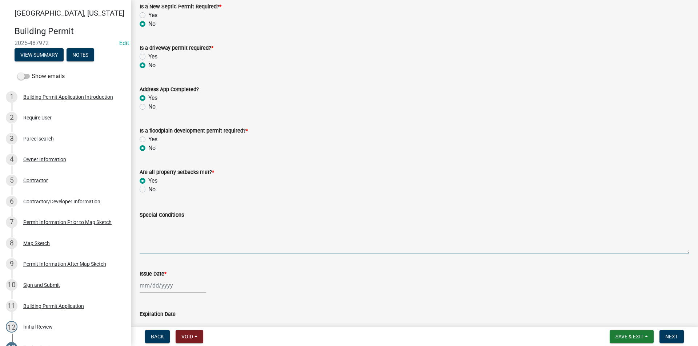
click at [162, 225] on textarea "Special Conditions" at bounding box center [414, 236] width 549 height 34
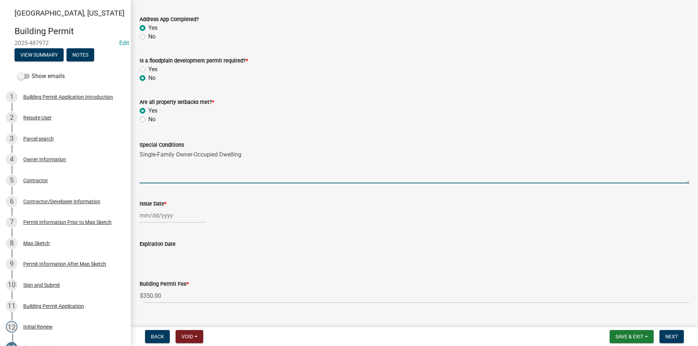
scroll to position [218, 0]
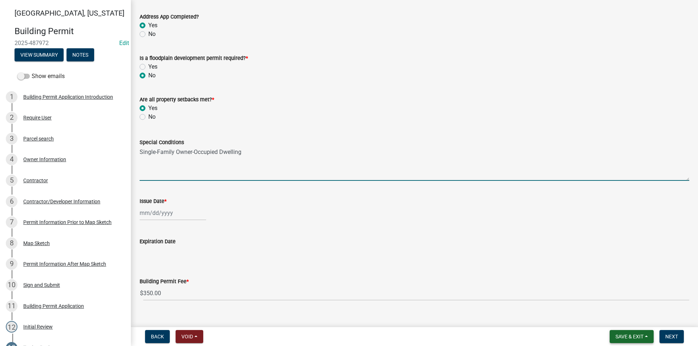
type textarea "Single-Family Owner-Occupied Dwelling"
click at [626, 340] on button "Save & Exit" at bounding box center [631, 336] width 44 height 13
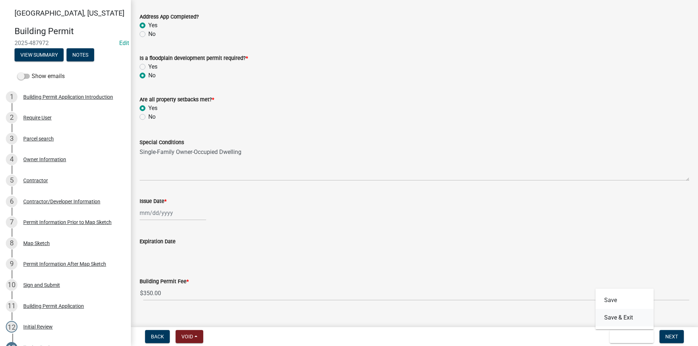
click at [622, 320] on button "Save & Exit" at bounding box center [624, 317] width 58 height 17
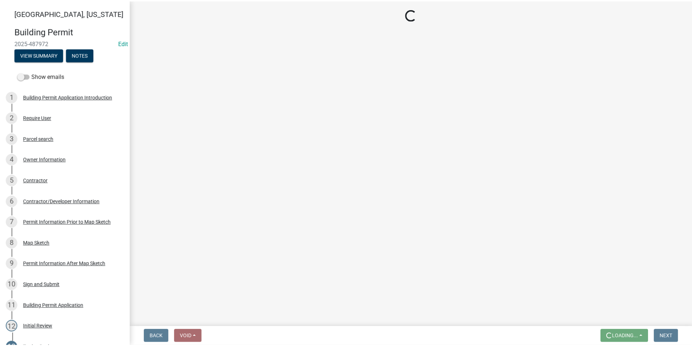
scroll to position [0, 0]
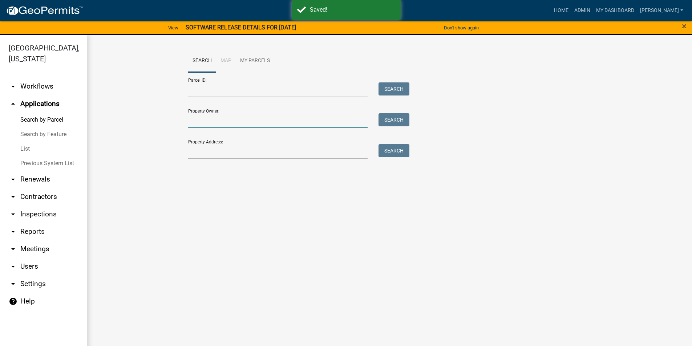
click at [209, 121] on input "Property Owner:" at bounding box center [278, 120] width 180 height 15
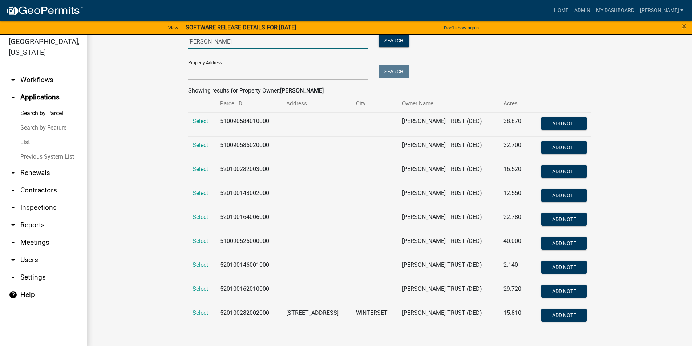
scroll to position [9, 0]
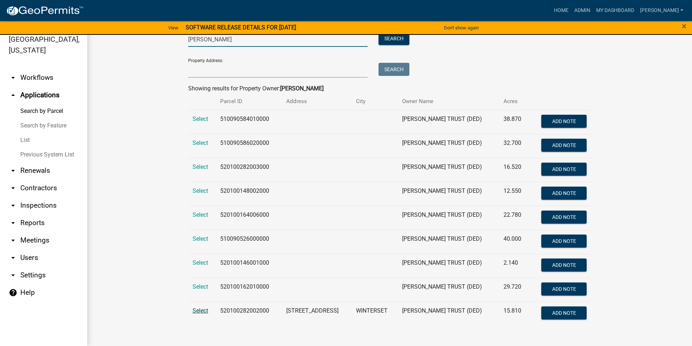
type input "[PERSON_NAME]"
click at [199, 311] on span "Select" at bounding box center [201, 310] width 16 height 7
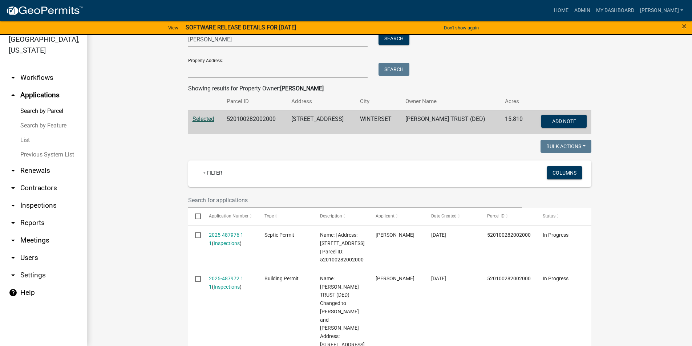
scroll to position [109, 0]
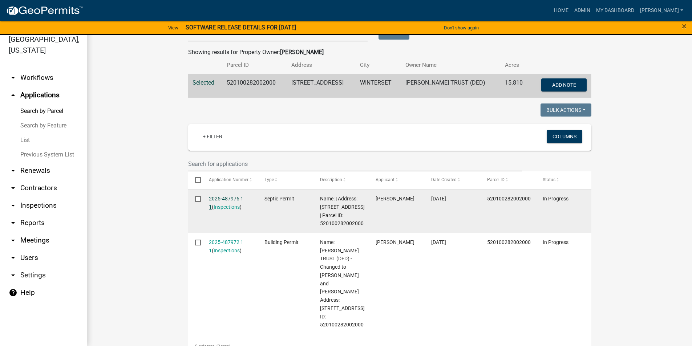
click at [237, 199] on link "2025-487976 1 1" at bounding box center [226, 203] width 35 height 14
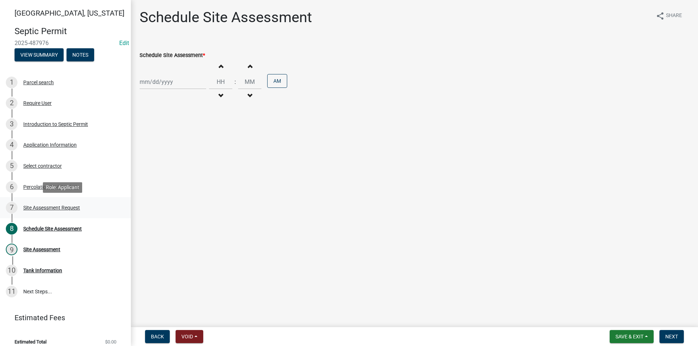
click at [27, 205] on div "Site Assessment Request" at bounding box center [51, 207] width 57 height 5
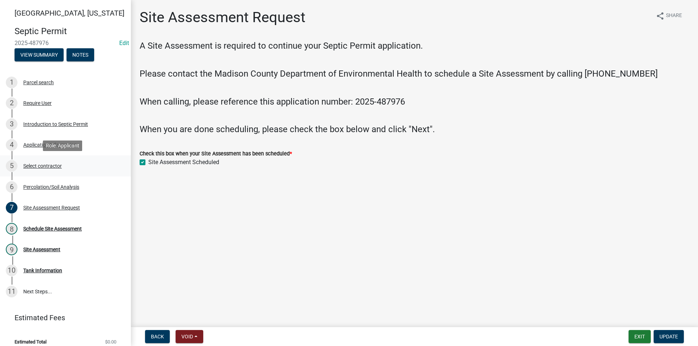
click at [36, 168] on div "Select contractor" at bounding box center [42, 166] width 39 height 5
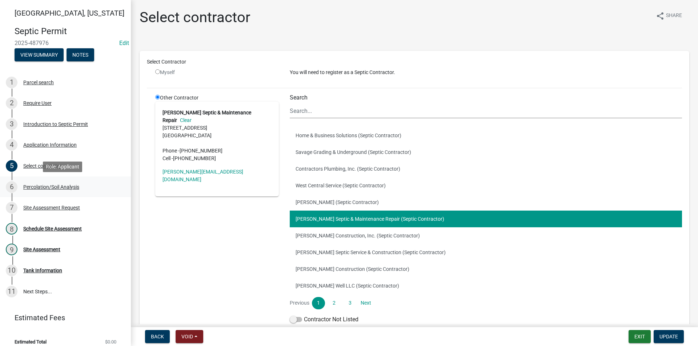
click at [48, 185] on div "Percolation/Soil Analysis" at bounding box center [51, 187] width 56 height 5
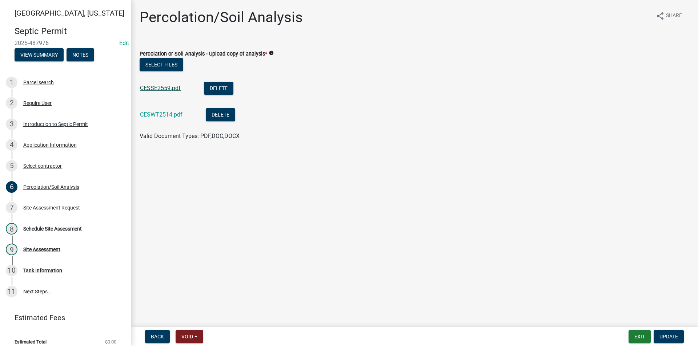
click at [166, 88] on link "CESSE2559.pdf" at bounding box center [160, 88] width 41 height 7
click at [170, 113] on link "CESWT2514.pdf" at bounding box center [161, 114] width 43 height 7
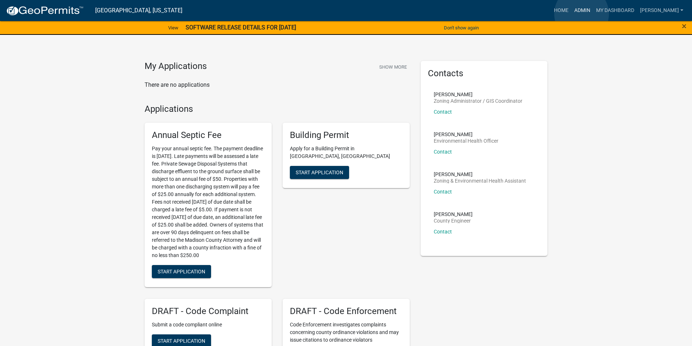
click at [582, 14] on link "Admin" at bounding box center [583, 11] width 22 height 14
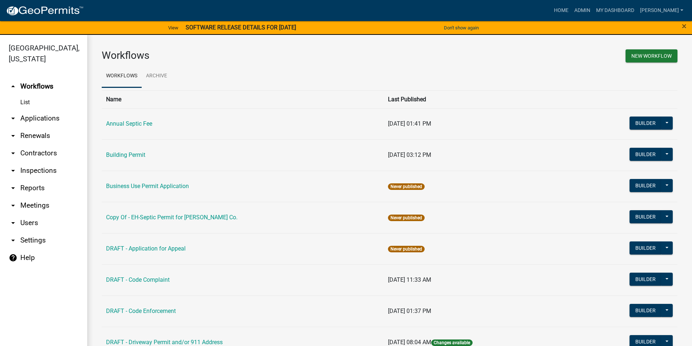
click at [36, 110] on link "arrow_drop_down Applications" at bounding box center [43, 118] width 87 height 17
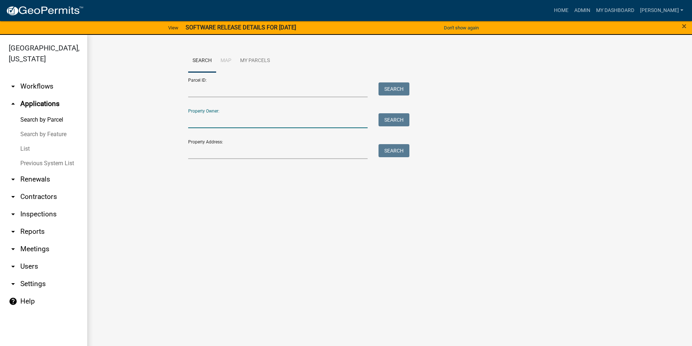
click at [204, 128] on input "Property Owner:" at bounding box center [278, 120] width 180 height 15
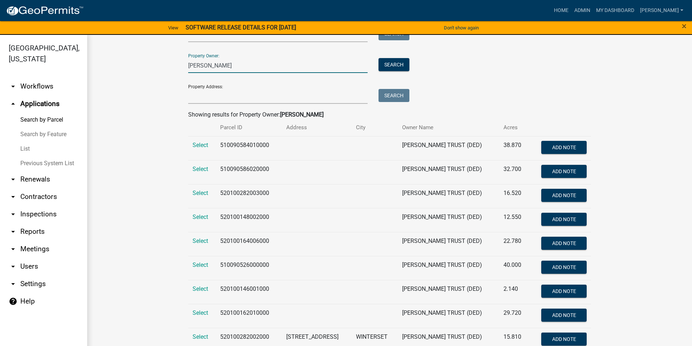
scroll to position [73, 0]
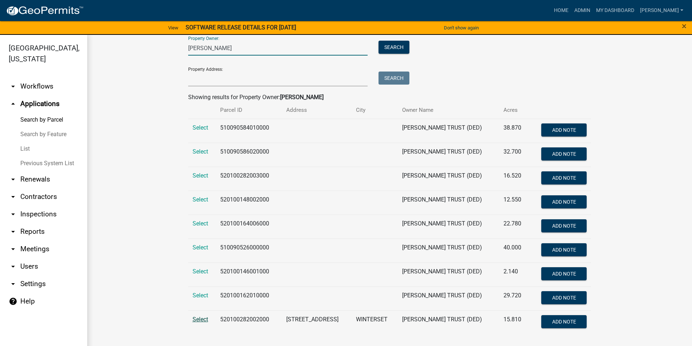
type input "[PERSON_NAME]"
click at [204, 319] on span "Select" at bounding box center [201, 319] width 16 height 7
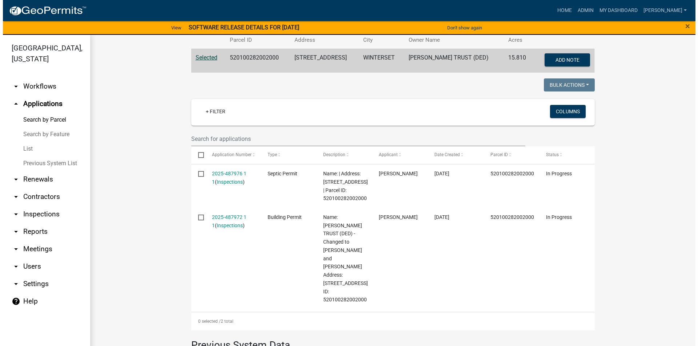
scroll to position [145, 0]
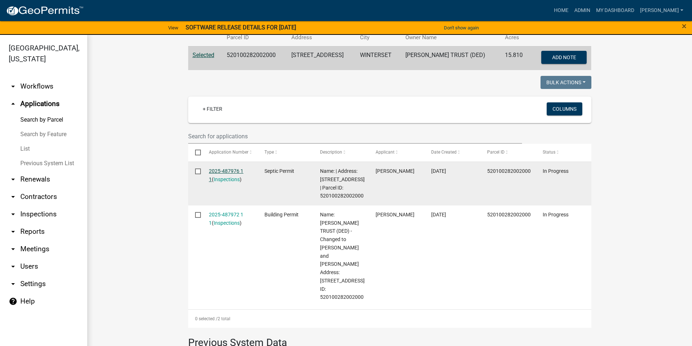
click at [233, 170] on link "2025-487976 1 1" at bounding box center [226, 175] width 35 height 14
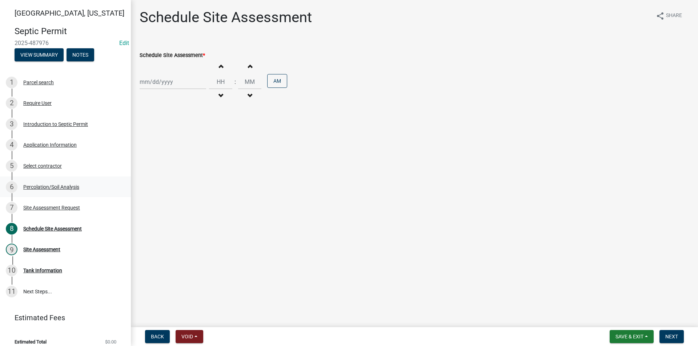
click at [47, 190] on div "6 Percolation/Soil Analysis" at bounding box center [62, 187] width 113 height 12
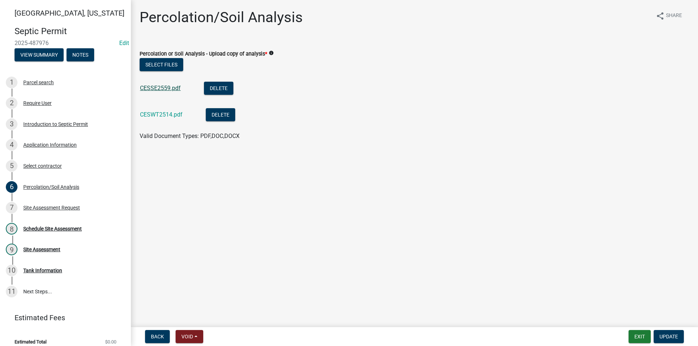
click at [156, 88] on link "CESSE2559.pdf" at bounding box center [160, 88] width 41 height 7
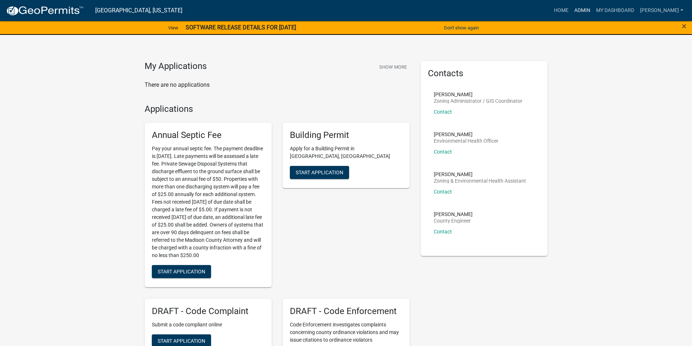
click at [585, 13] on link "Admin" at bounding box center [583, 11] width 22 height 14
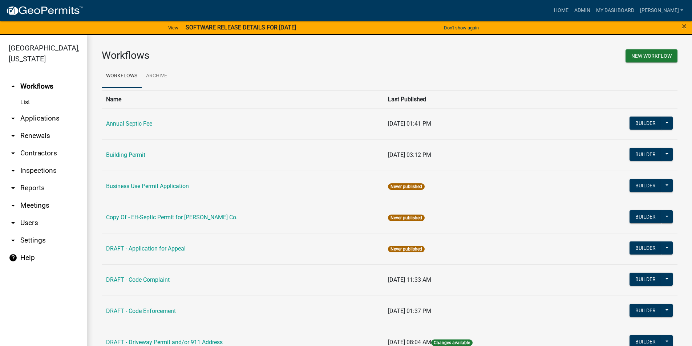
click at [27, 110] on link "arrow_drop_down Applications" at bounding box center [43, 118] width 87 height 17
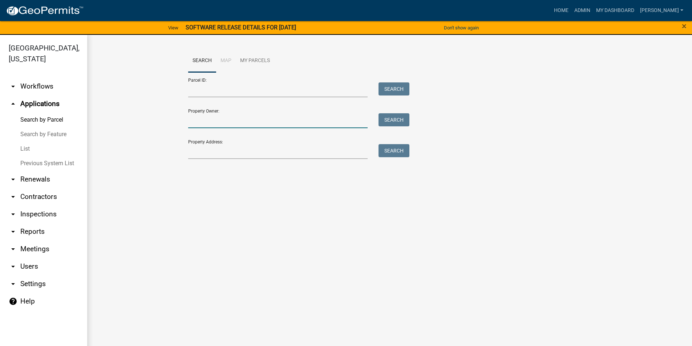
click at [215, 126] on input "Property Owner:" at bounding box center [278, 120] width 180 height 15
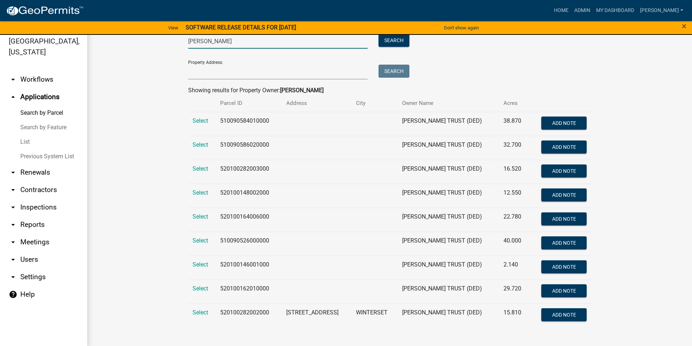
scroll to position [9, 0]
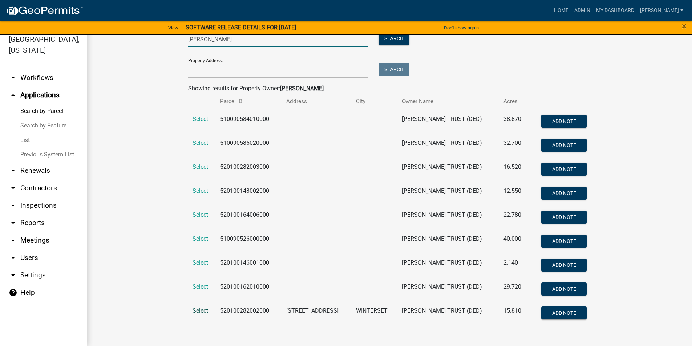
type input "[PERSON_NAME]"
click at [199, 312] on span "Select" at bounding box center [201, 310] width 16 height 7
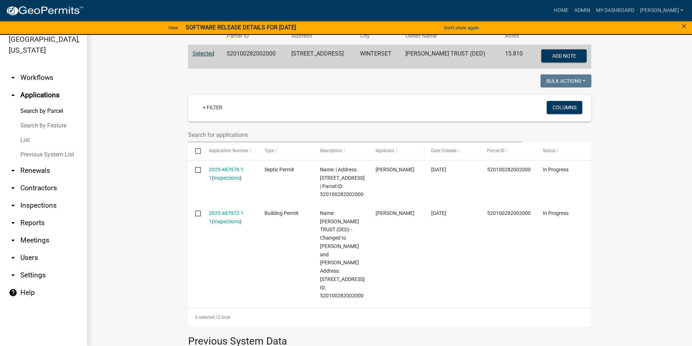
scroll to position [145, 0]
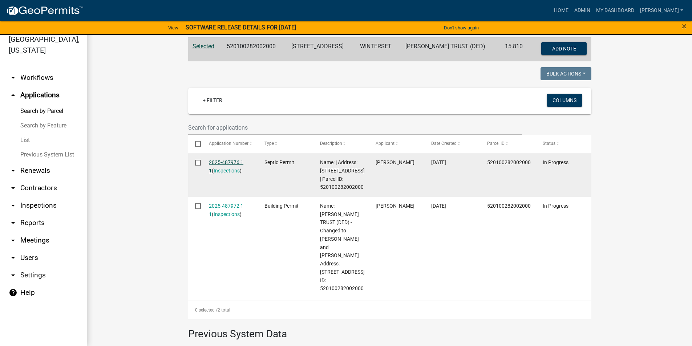
click at [236, 162] on link "2025-487976 1 1" at bounding box center [226, 167] width 35 height 14
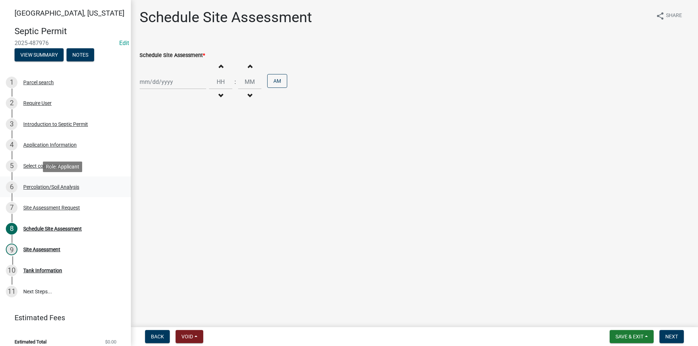
click at [61, 187] on div "Percolation/Soil Analysis" at bounding box center [51, 187] width 56 height 5
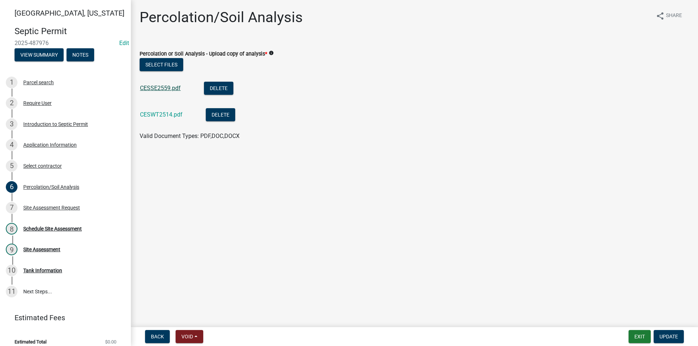
click at [157, 89] on link "CESSE2559.pdf" at bounding box center [160, 88] width 41 height 7
